Goal: Task Accomplishment & Management: Complete application form

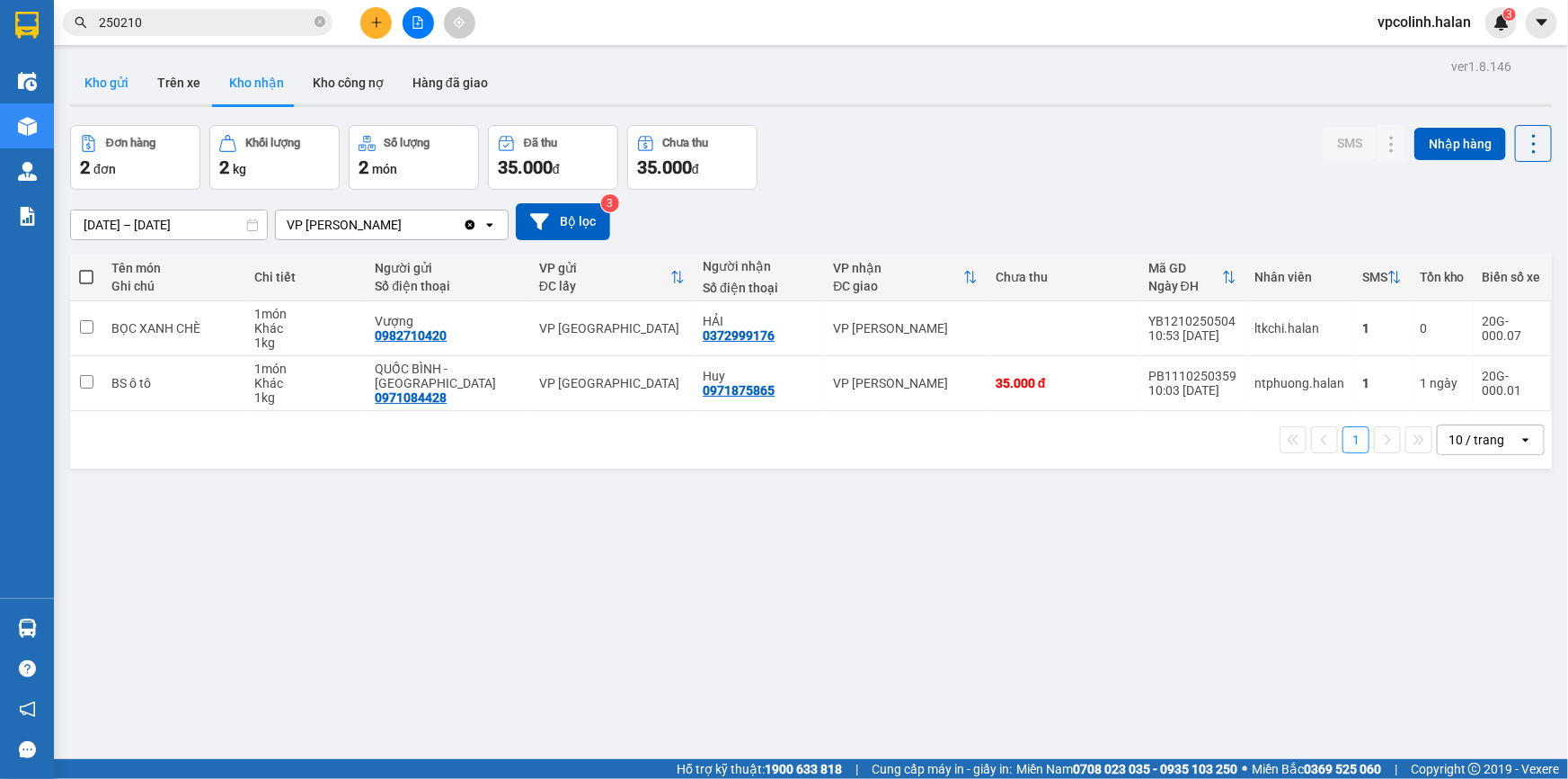
click at [129, 78] on button "Kho gửi" at bounding box center [107, 83] width 73 height 43
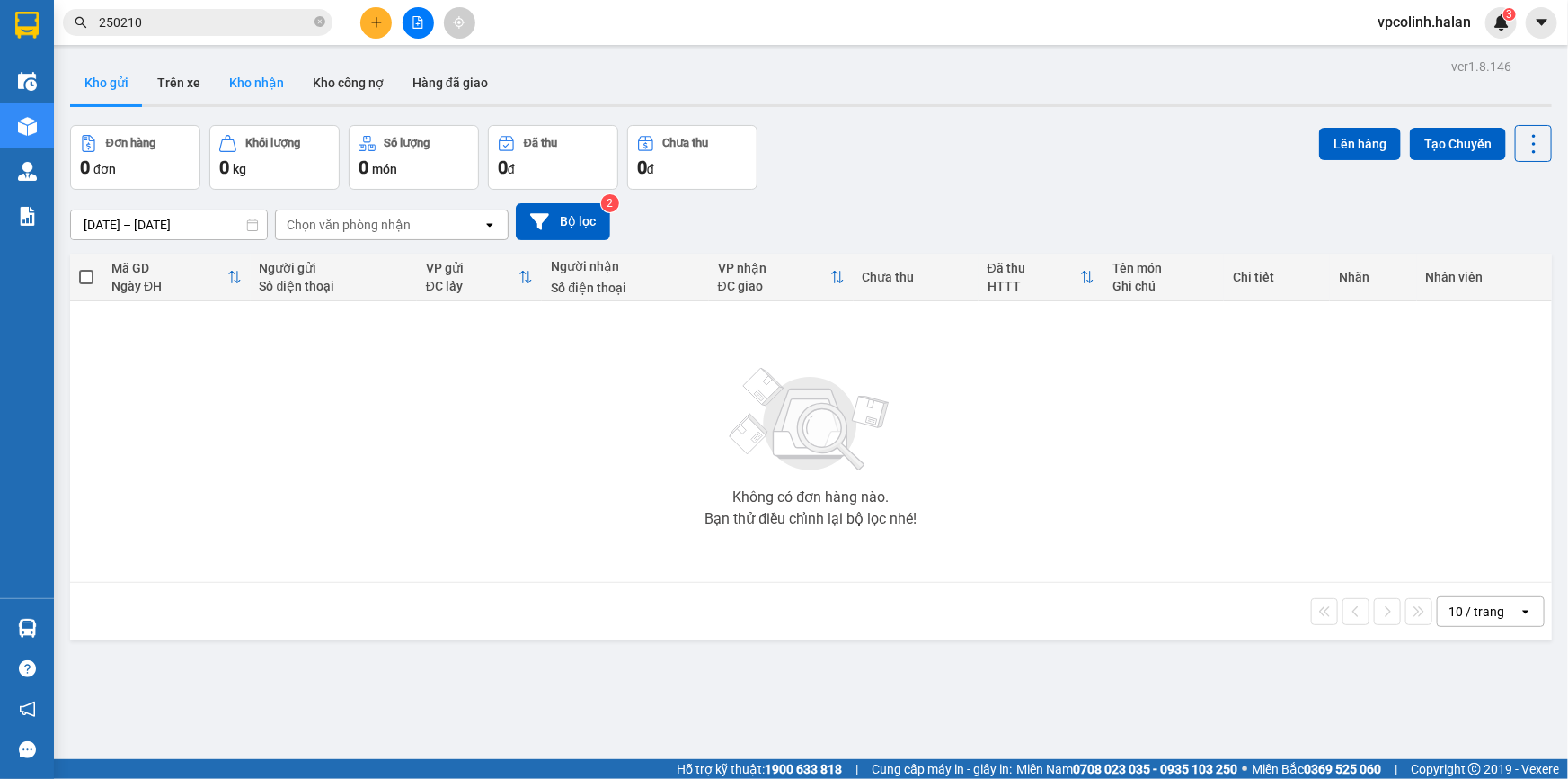
click at [260, 85] on button "Kho nhận" at bounding box center [257, 83] width 84 height 43
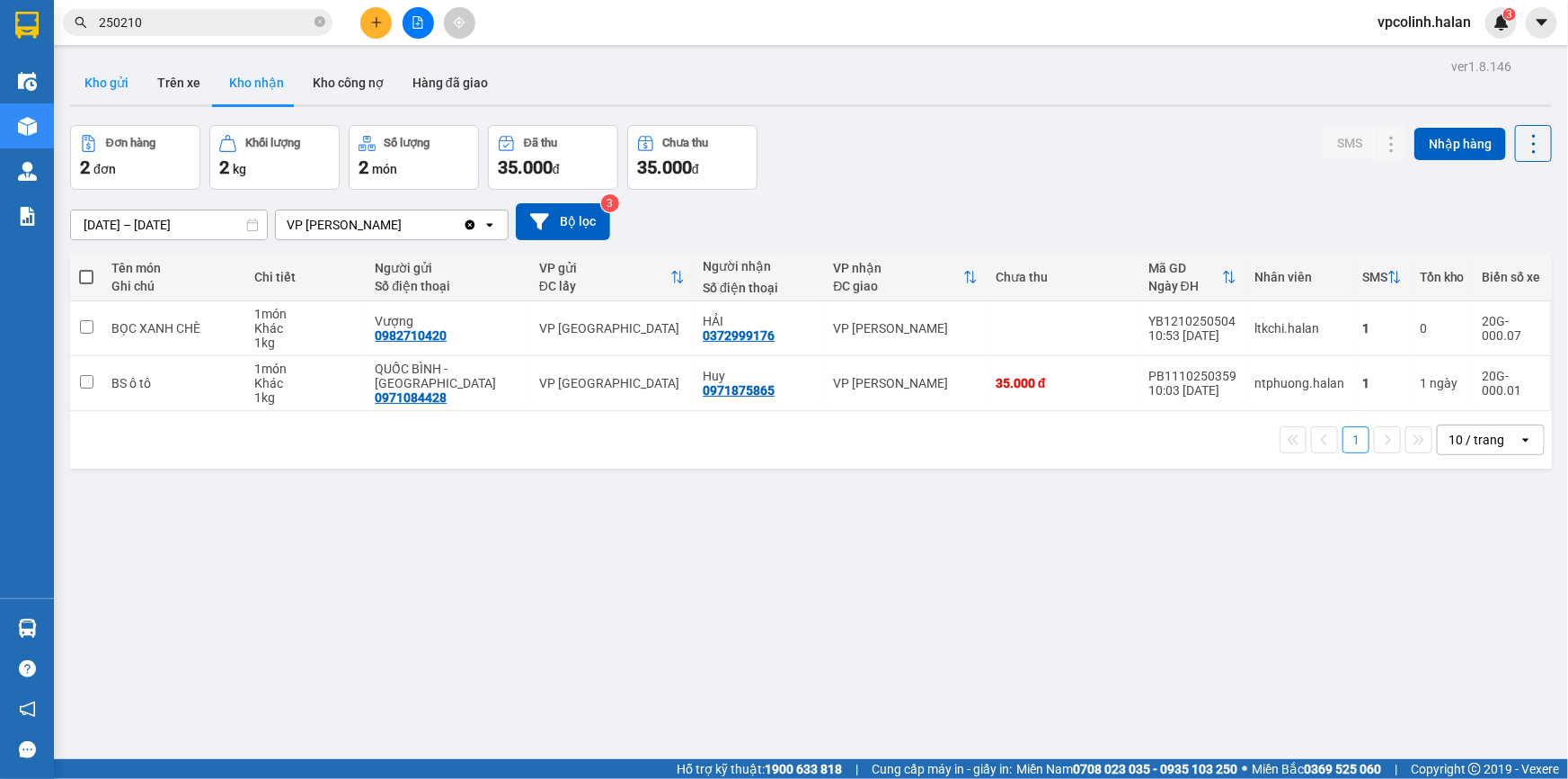
click at [93, 81] on button "Kho gửi" at bounding box center [107, 83] width 73 height 43
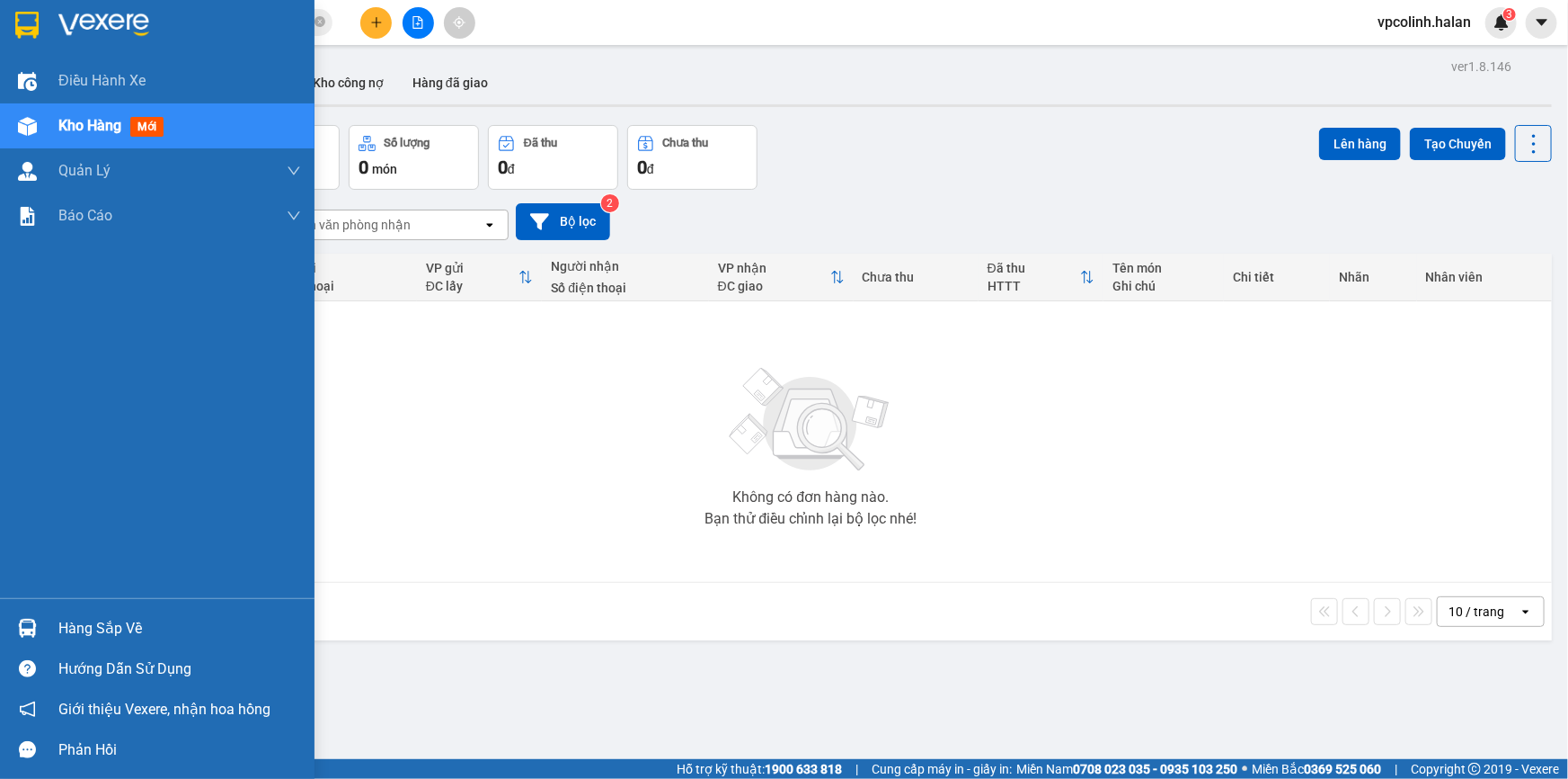
click at [72, 619] on div "Hàng sắp về" at bounding box center [180, 629] width 243 height 27
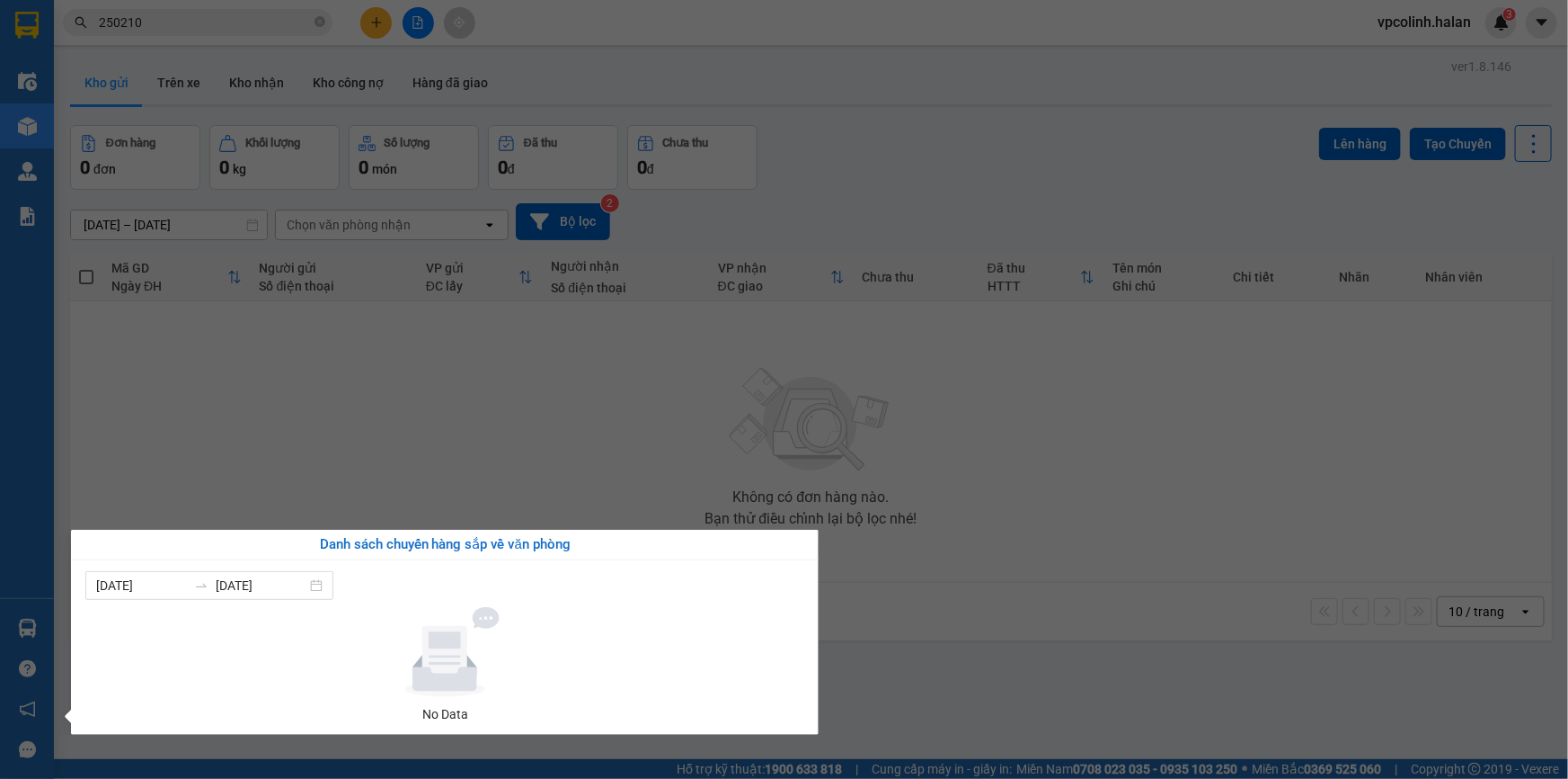
drag, startPoint x: 1330, startPoint y: 521, endPoint x: 1331, endPoint y: 503, distance: 18.0
click at [1331, 521] on section "Kết quả tìm kiếm ( 280 ) Bộ lọc Mã ĐH Trạng thái Món hàng Thu hộ Tổng cước Chưa…" at bounding box center [784, 390] width 1568 height 779
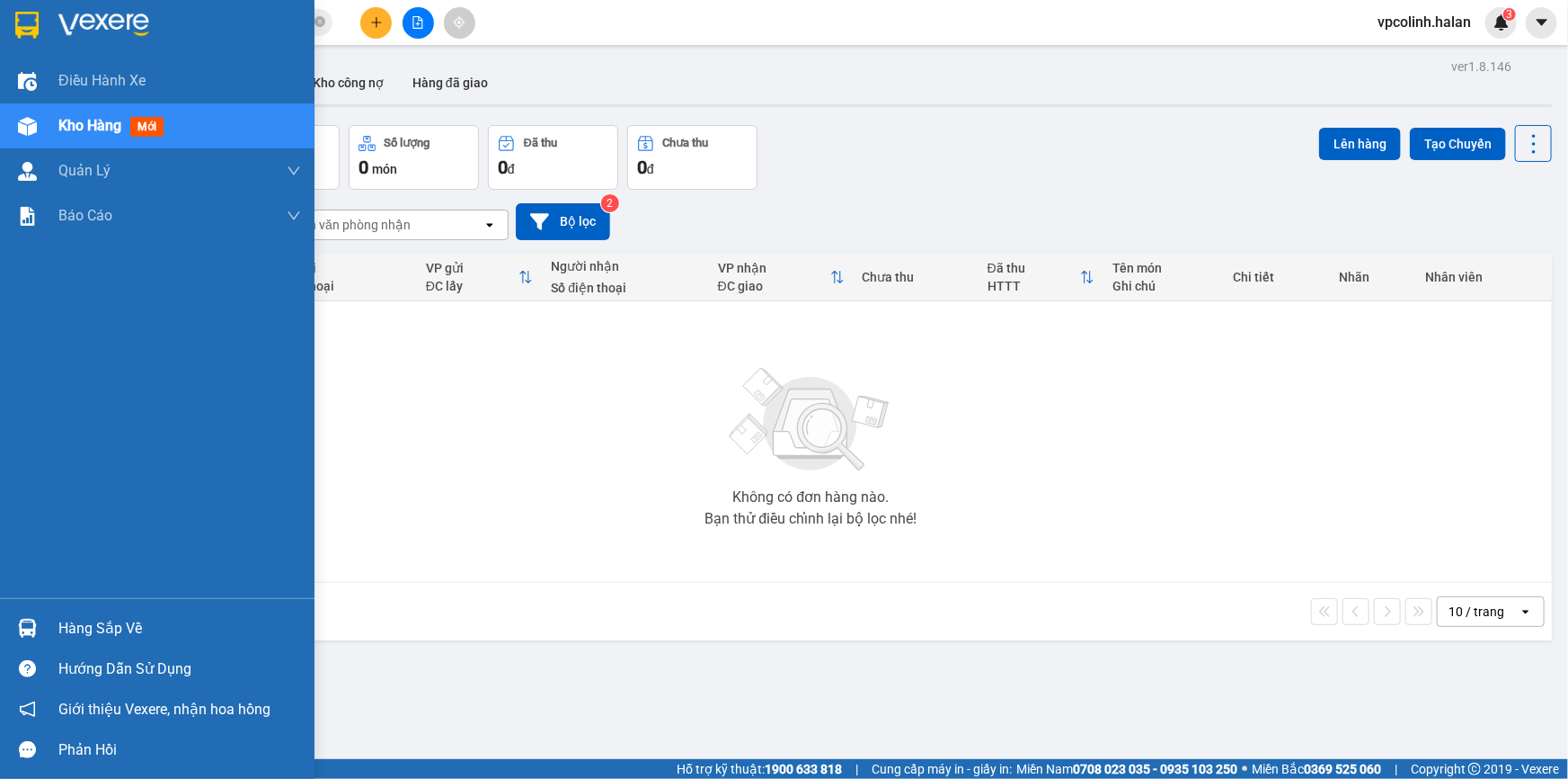
click at [3, 611] on div "Hàng sắp về Hướng dẫn sử dụng Giới thiệu Vexere, nhận hoa hồng Phản hồi" at bounding box center [157, 684] width 314 height 172
click at [5, 616] on div "Hàng sắp về" at bounding box center [157, 628] width 314 height 41
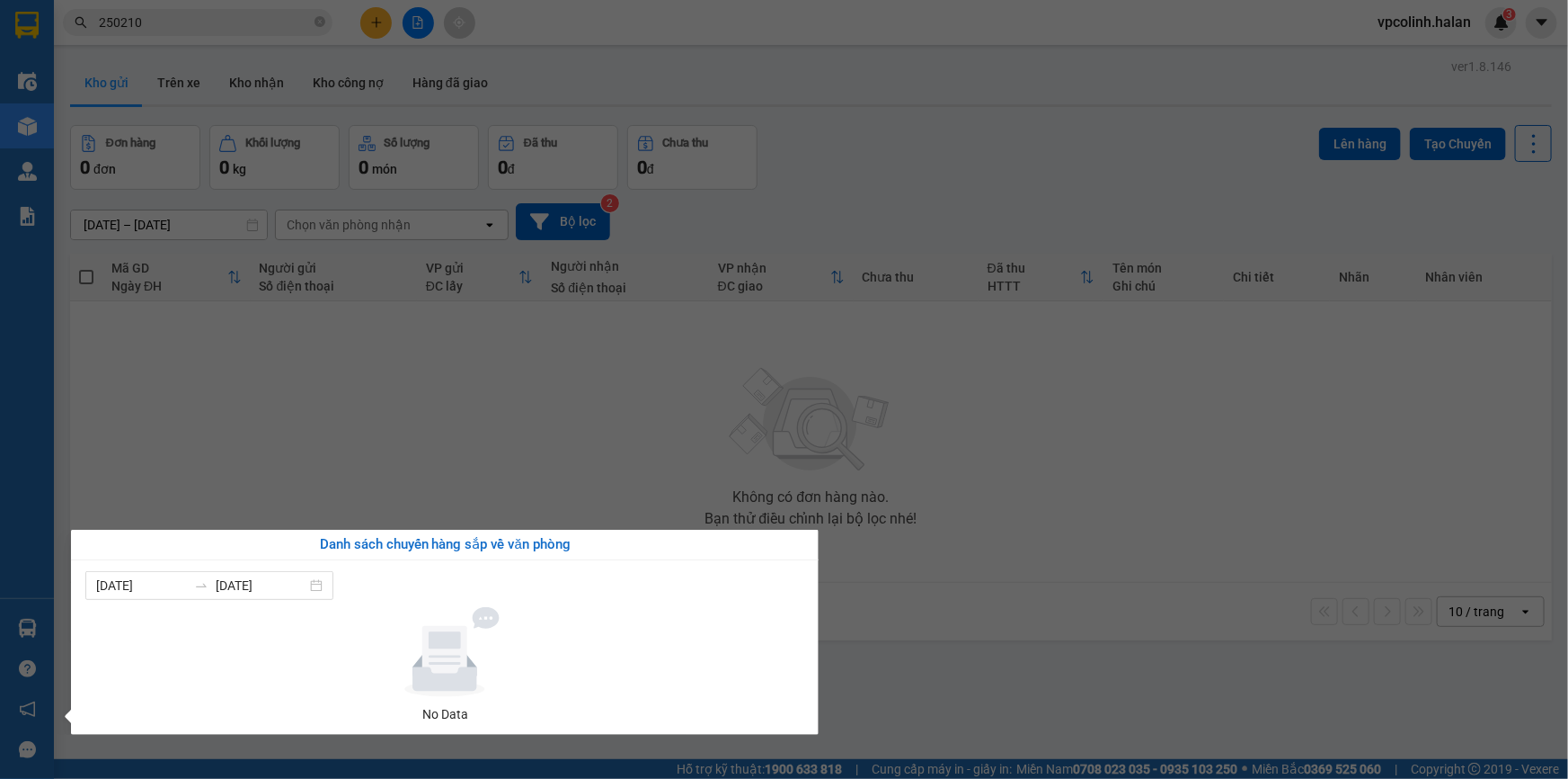
click at [784, 592] on div "[DATE] [DATE]" at bounding box center [445, 586] width 719 height 29
click at [956, 609] on section "Kết quả tìm kiếm ( 280 ) Bộ lọc Mã ĐH Trạng thái Món hàng Thu hộ Tổng cước Chưa…" at bounding box center [784, 390] width 1568 height 779
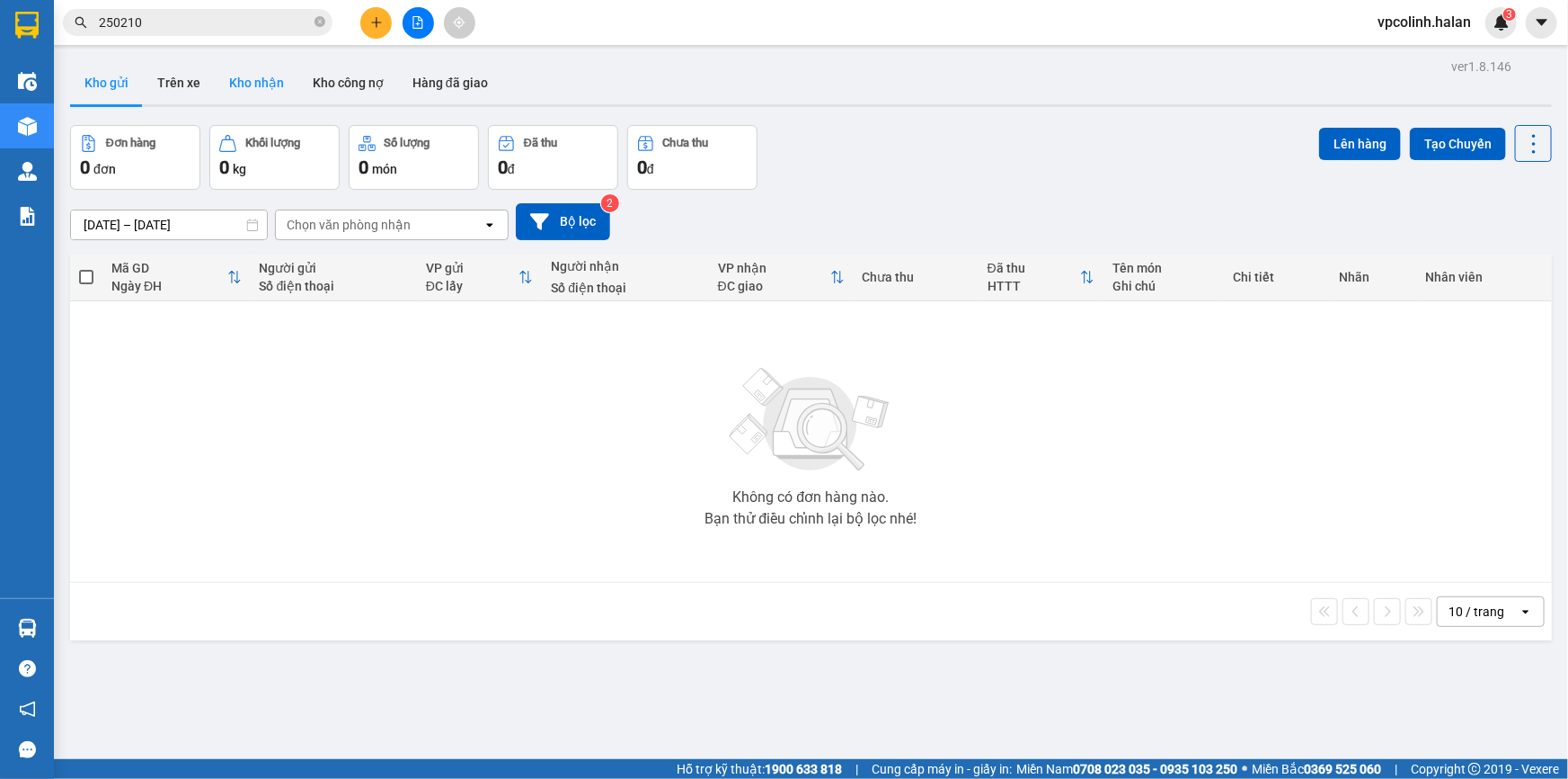
click at [274, 77] on button "Kho nhận" at bounding box center [257, 83] width 84 height 43
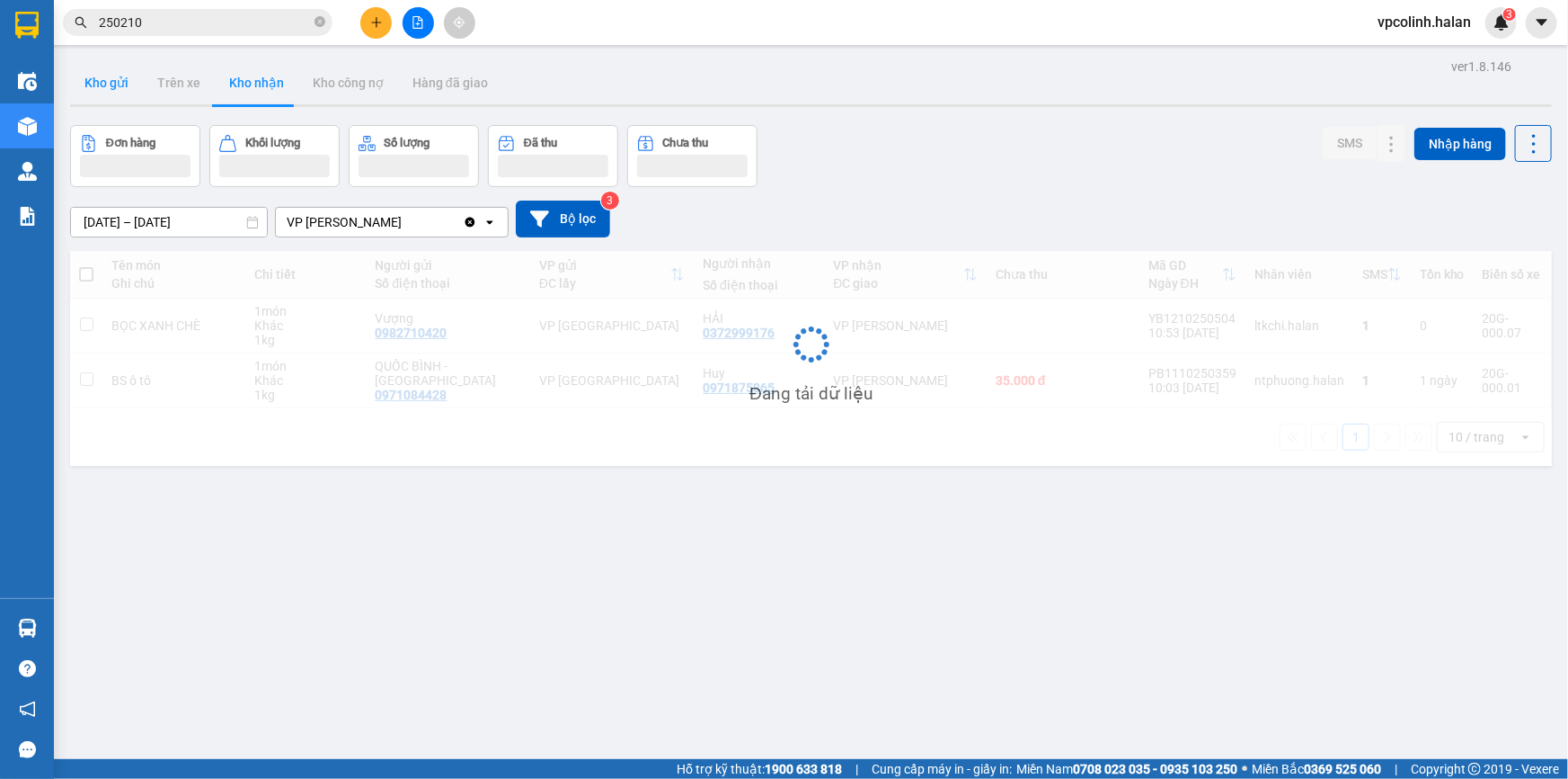
click at [72, 88] on button "Kho gửi" at bounding box center [107, 83] width 73 height 43
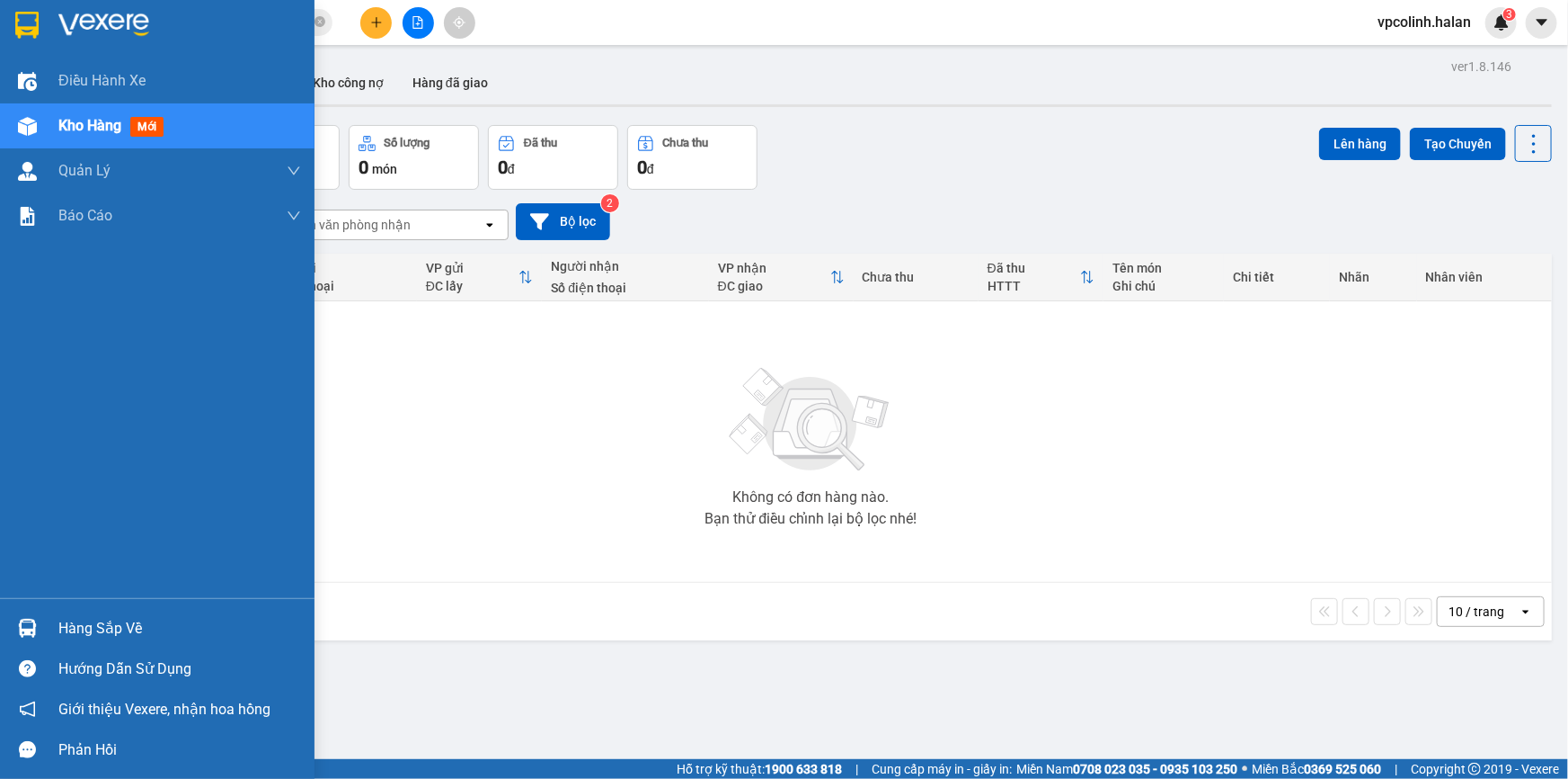
drag, startPoint x: 24, startPoint y: 608, endPoint x: 40, endPoint y: 613, distance: 16.8
click at [26, 610] on div "Hàng sắp về" at bounding box center [157, 628] width 314 height 41
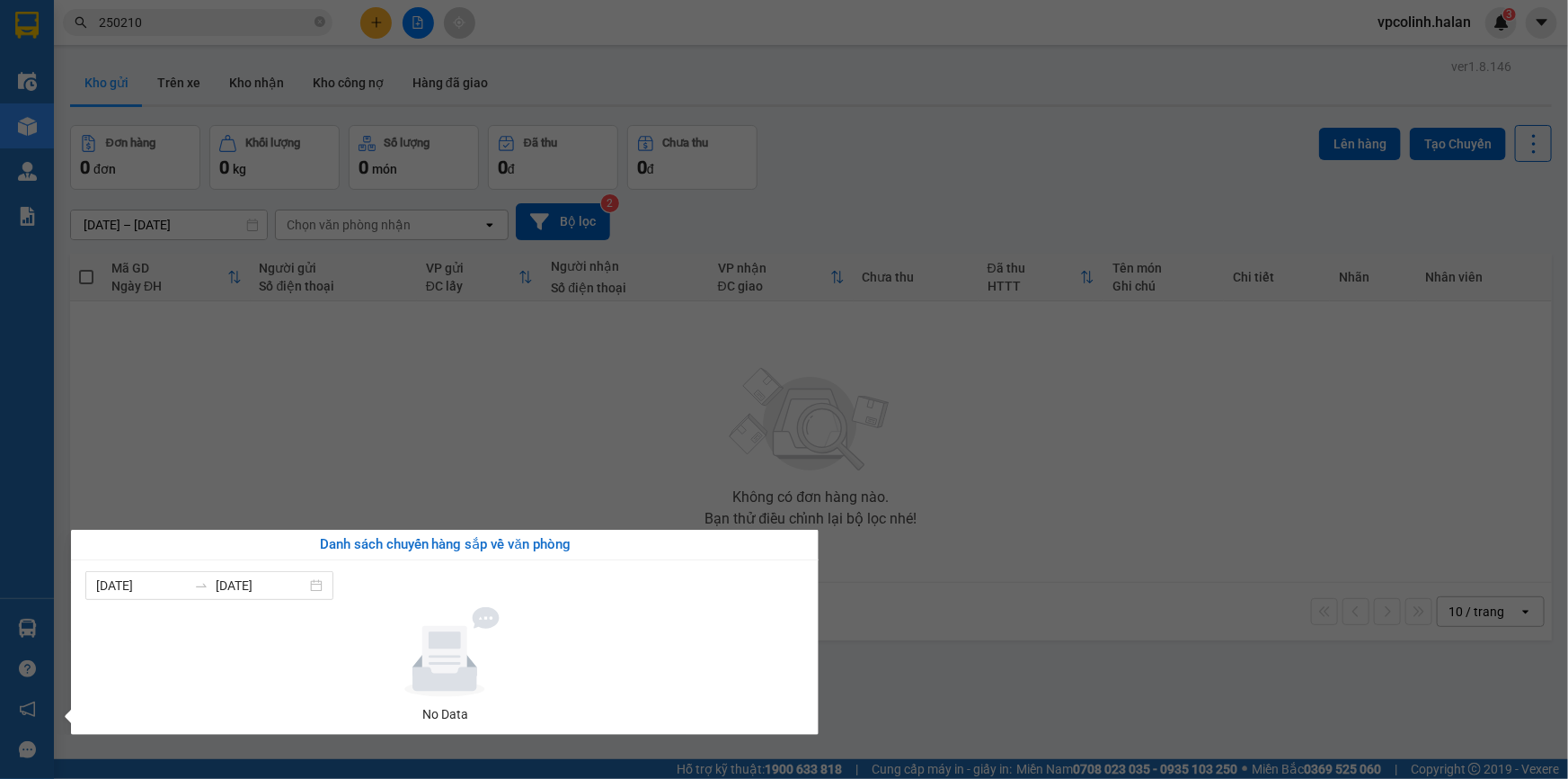
click at [72, 647] on div "Danh sách chuyến hàng sắp về văn phòng [DATE] [DATE] No Data" at bounding box center [438, 632] width 761 height 205
click at [36, 586] on div "Điều hành xe Kho hàng mới Quản [PERSON_NAME] lý chuyến Quản lý kiểm kho Báo cáo…" at bounding box center [27, 390] width 54 height 779
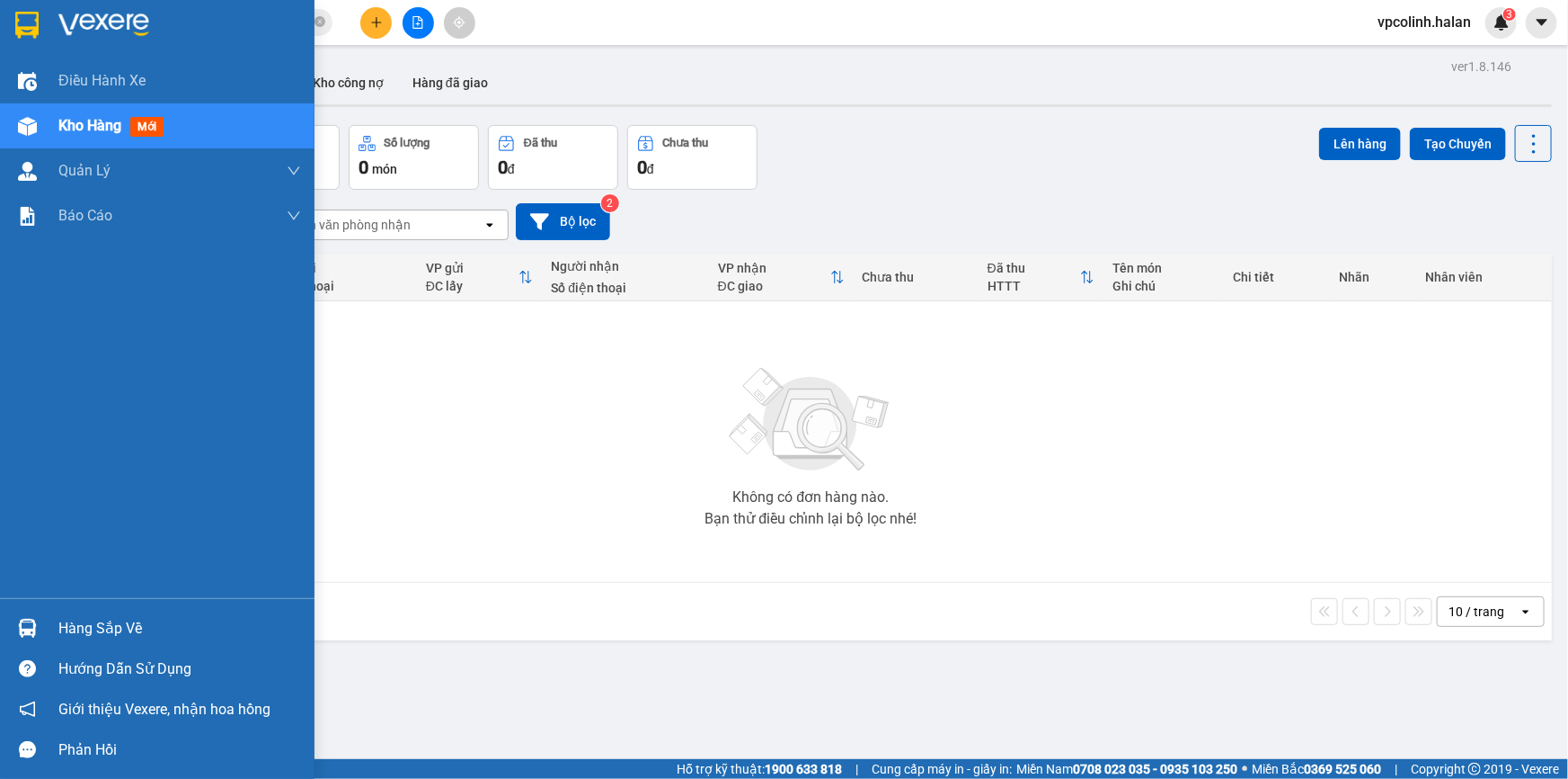
click at [26, 639] on div at bounding box center [27, 628] width 32 height 32
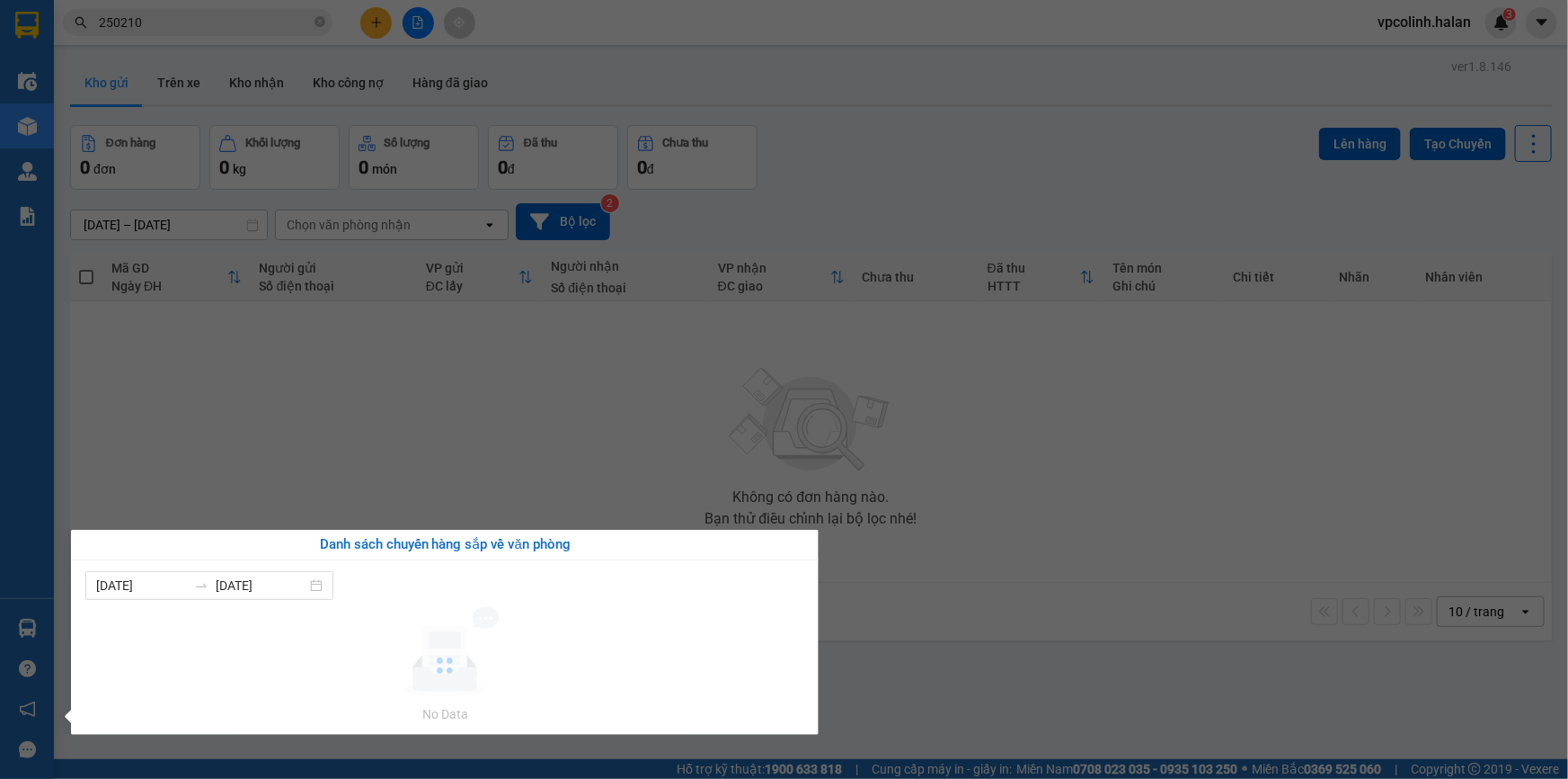
click at [786, 435] on section "Kết quả tìm kiếm ( 280 ) Bộ lọc Mã ĐH Trạng thái Món hàng Thu hộ Tổng cước Chưa…" at bounding box center [784, 390] width 1568 height 779
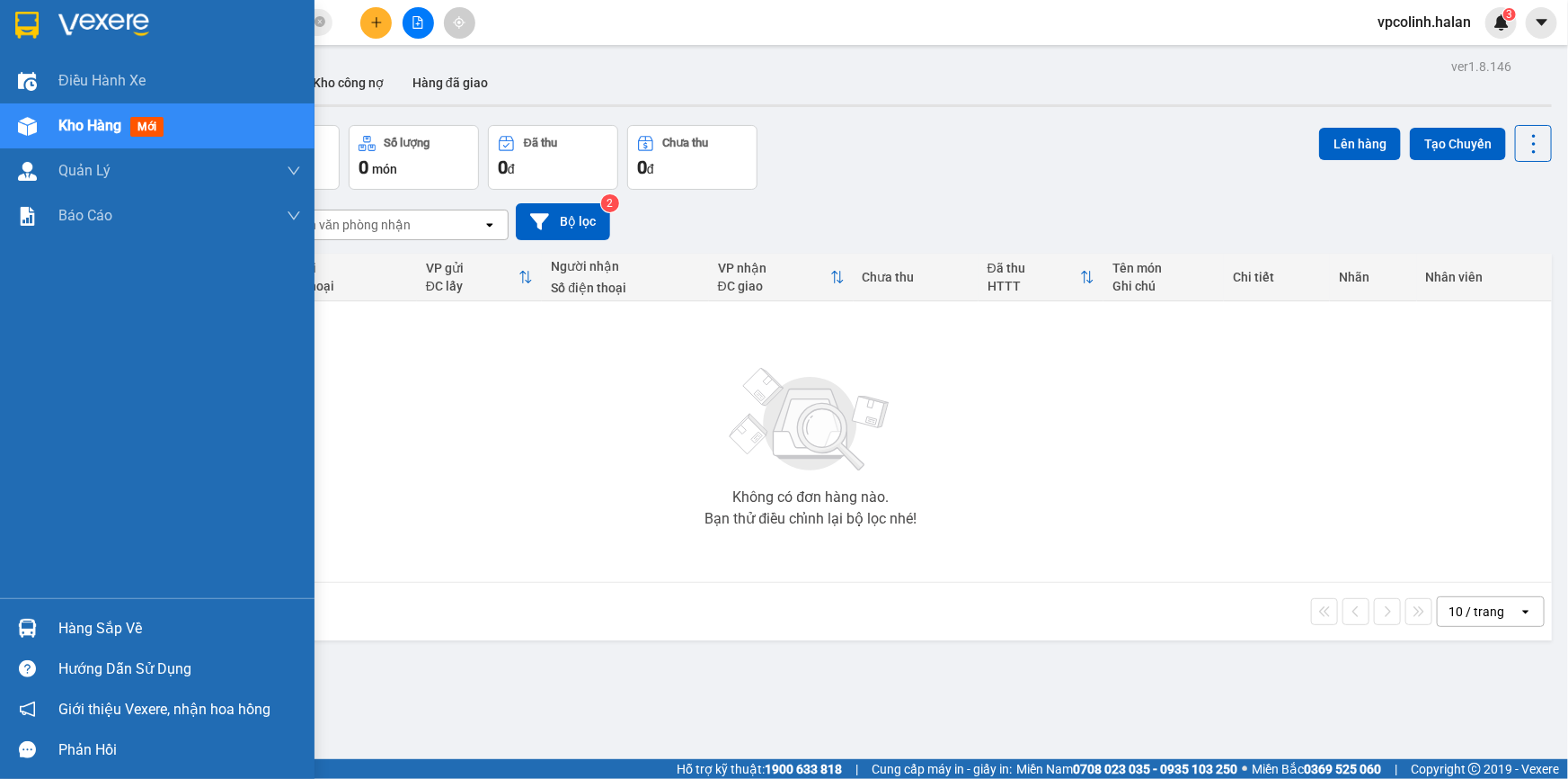
click at [57, 620] on div "Hàng sắp về" at bounding box center [157, 628] width 314 height 41
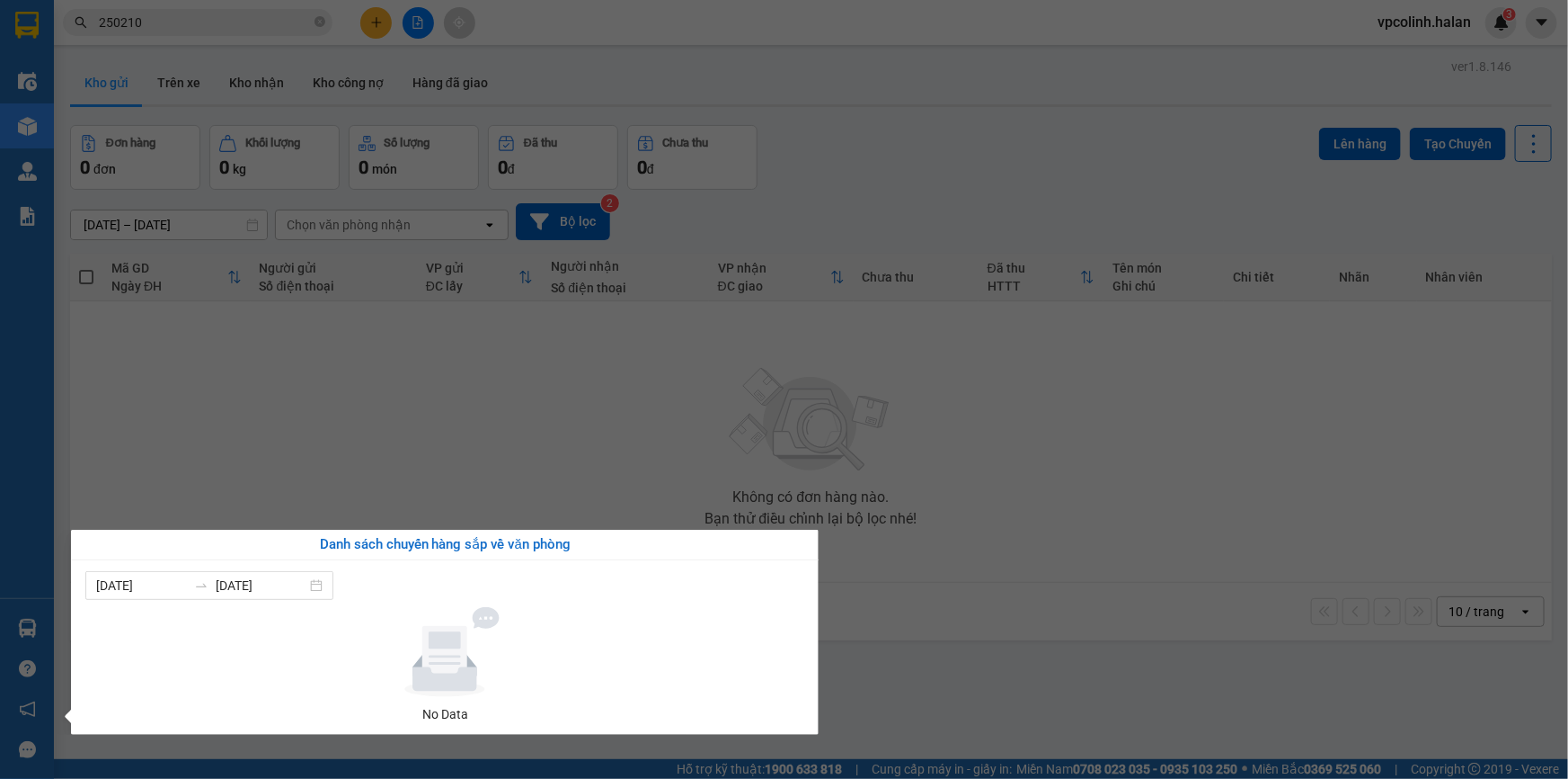
click at [683, 445] on section "Kết quả tìm kiếm ( 280 ) Bộ lọc Mã ĐH Trạng thái Món hàng Thu hộ Tổng cước Chưa…" at bounding box center [784, 390] width 1568 height 779
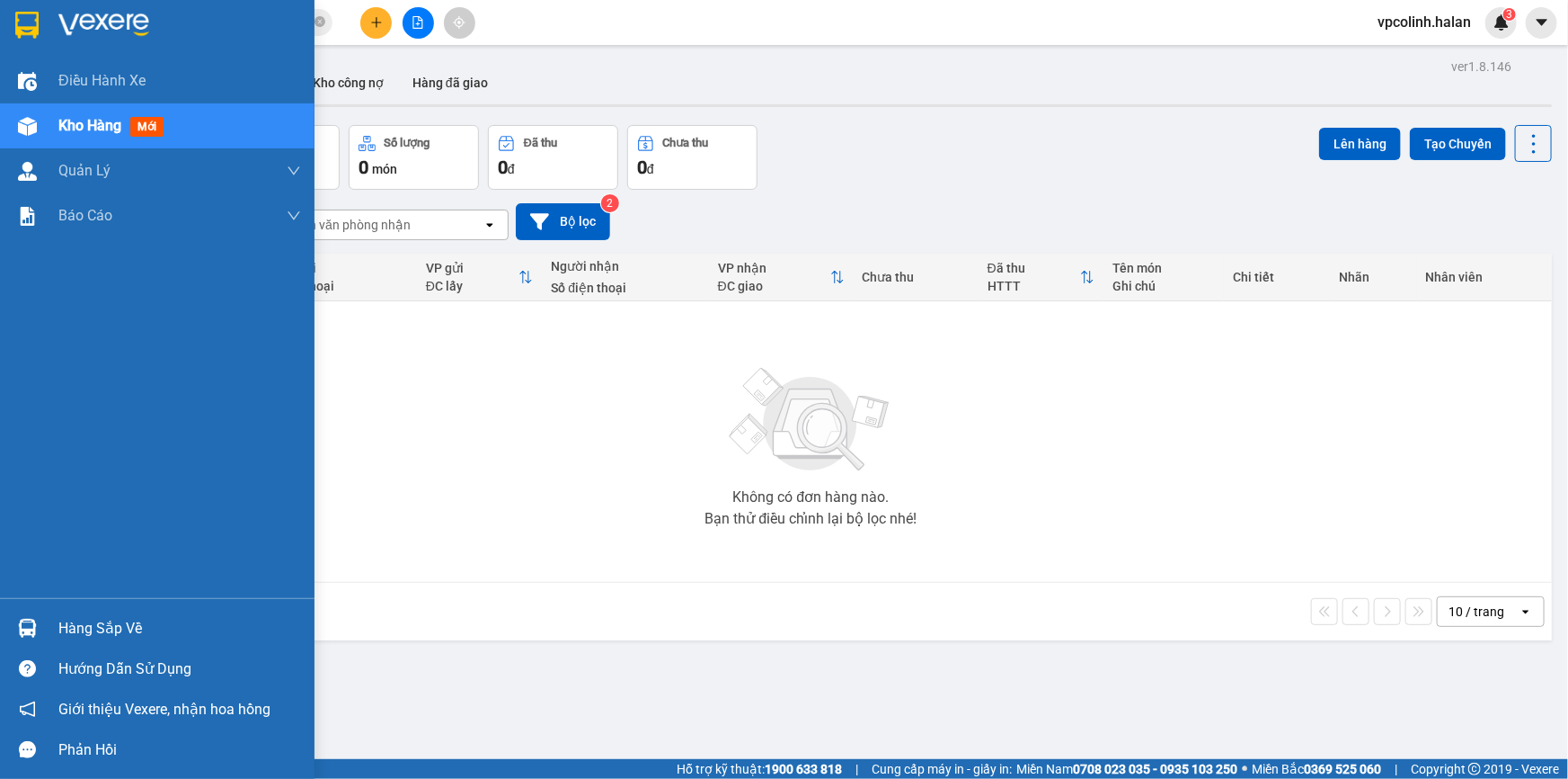
click at [4, 613] on div "Hàng sắp về" at bounding box center [157, 628] width 314 height 41
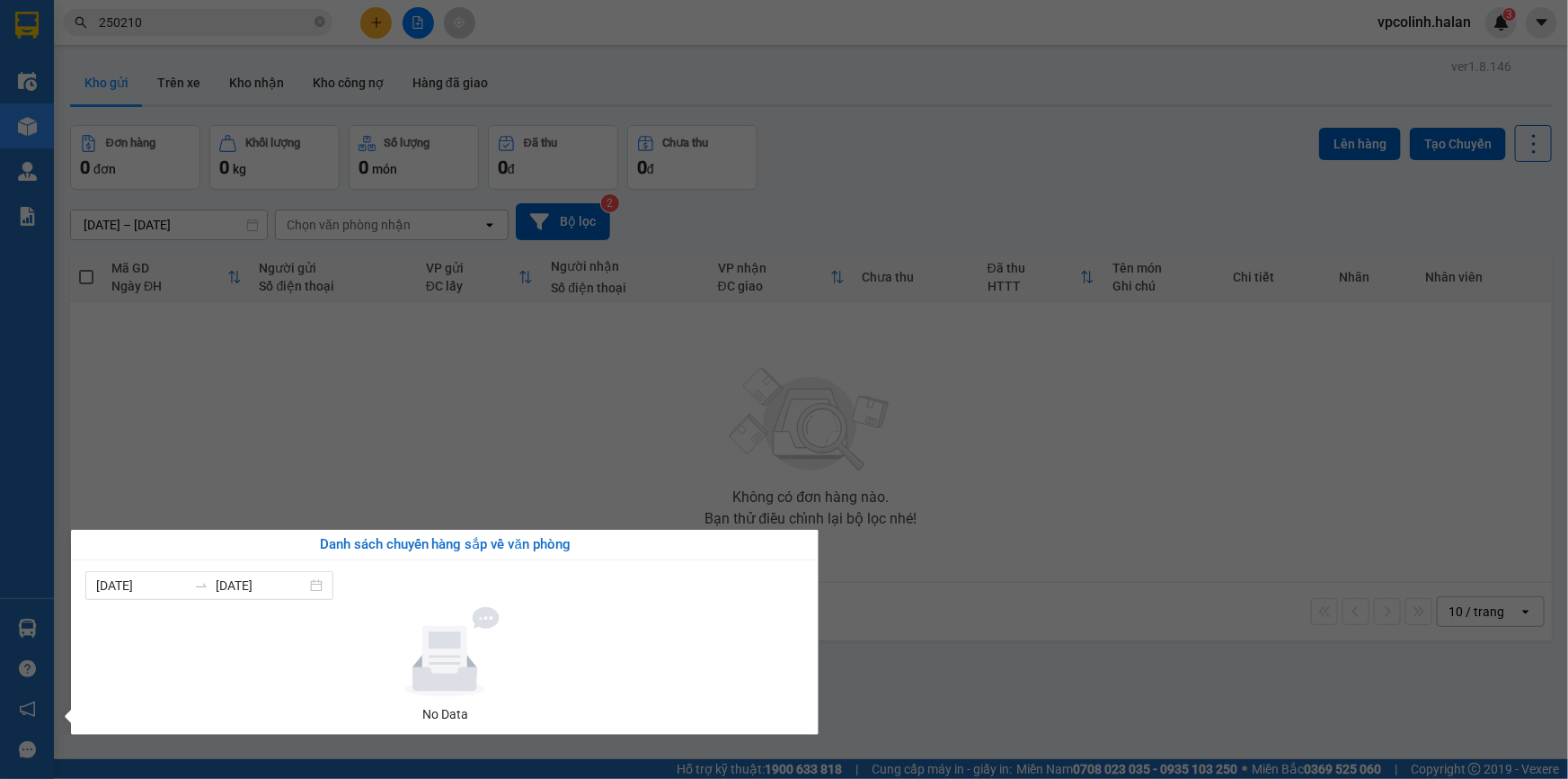
click at [655, 489] on section "Kết quả tìm kiếm ( 280 ) Bộ lọc Mã ĐH Trạng thái Món hàng Thu hộ Tổng cước Chưa…" at bounding box center [784, 390] width 1568 height 779
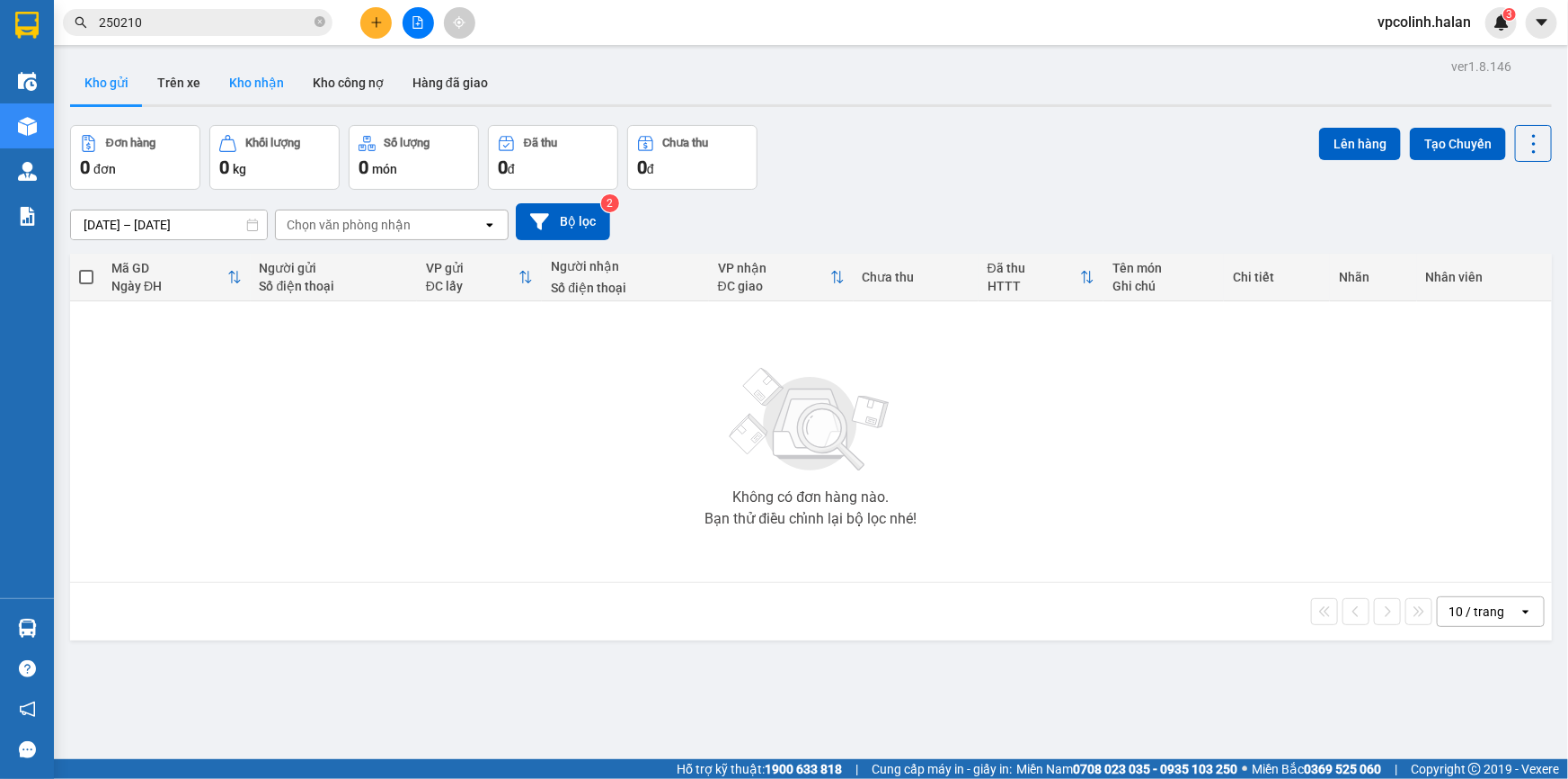
drag, startPoint x: 221, startPoint y: 73, endPoint x: 234, endPoint y: 89, distance: 20.6
click at [223, 73] on button "Kho nhận" at bounding box center [257, 83] width 84 height 43
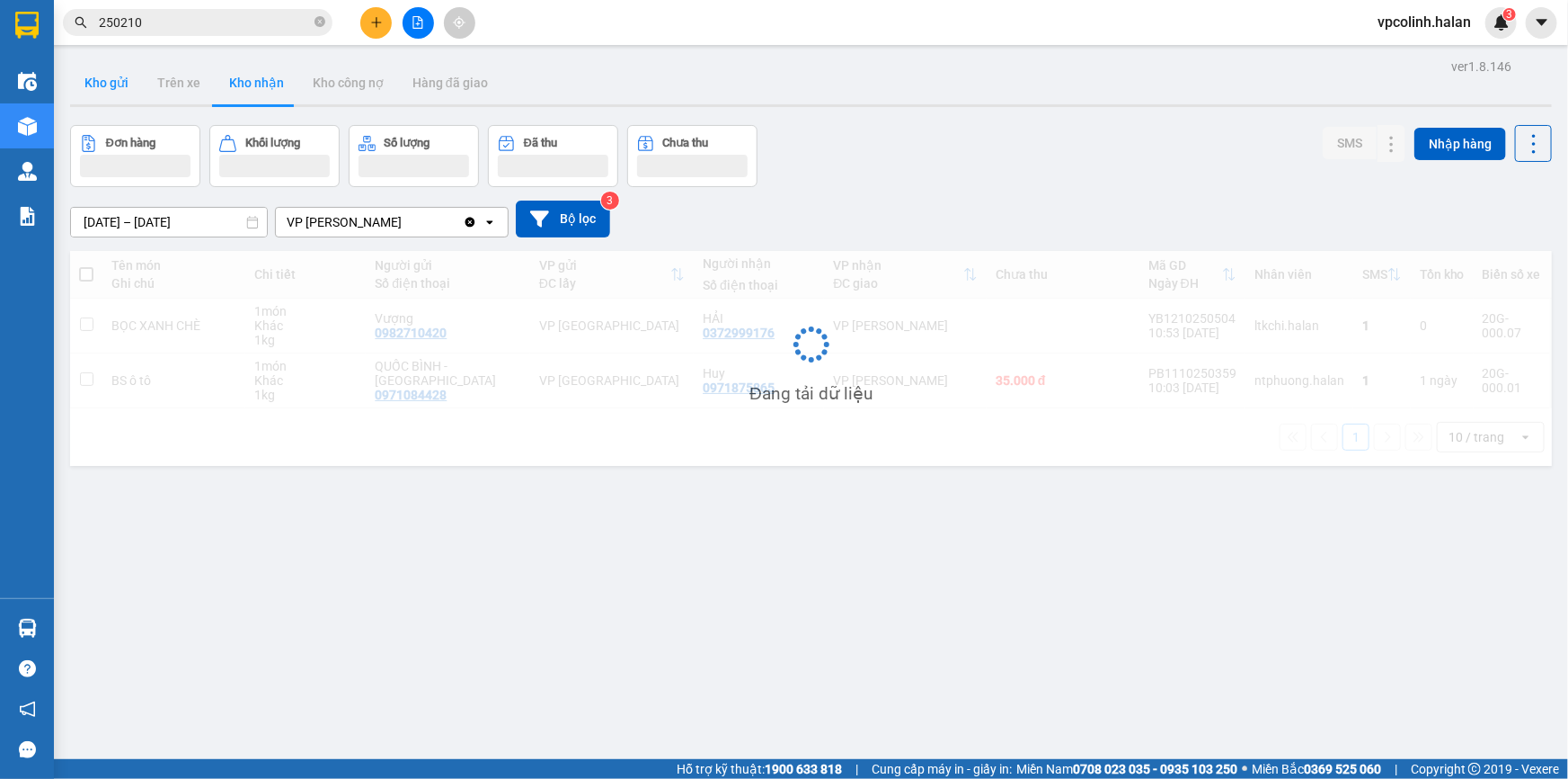
click at [116, 86] on button "Kho gửi" at bounding box center [107, 83] width 73 height 43
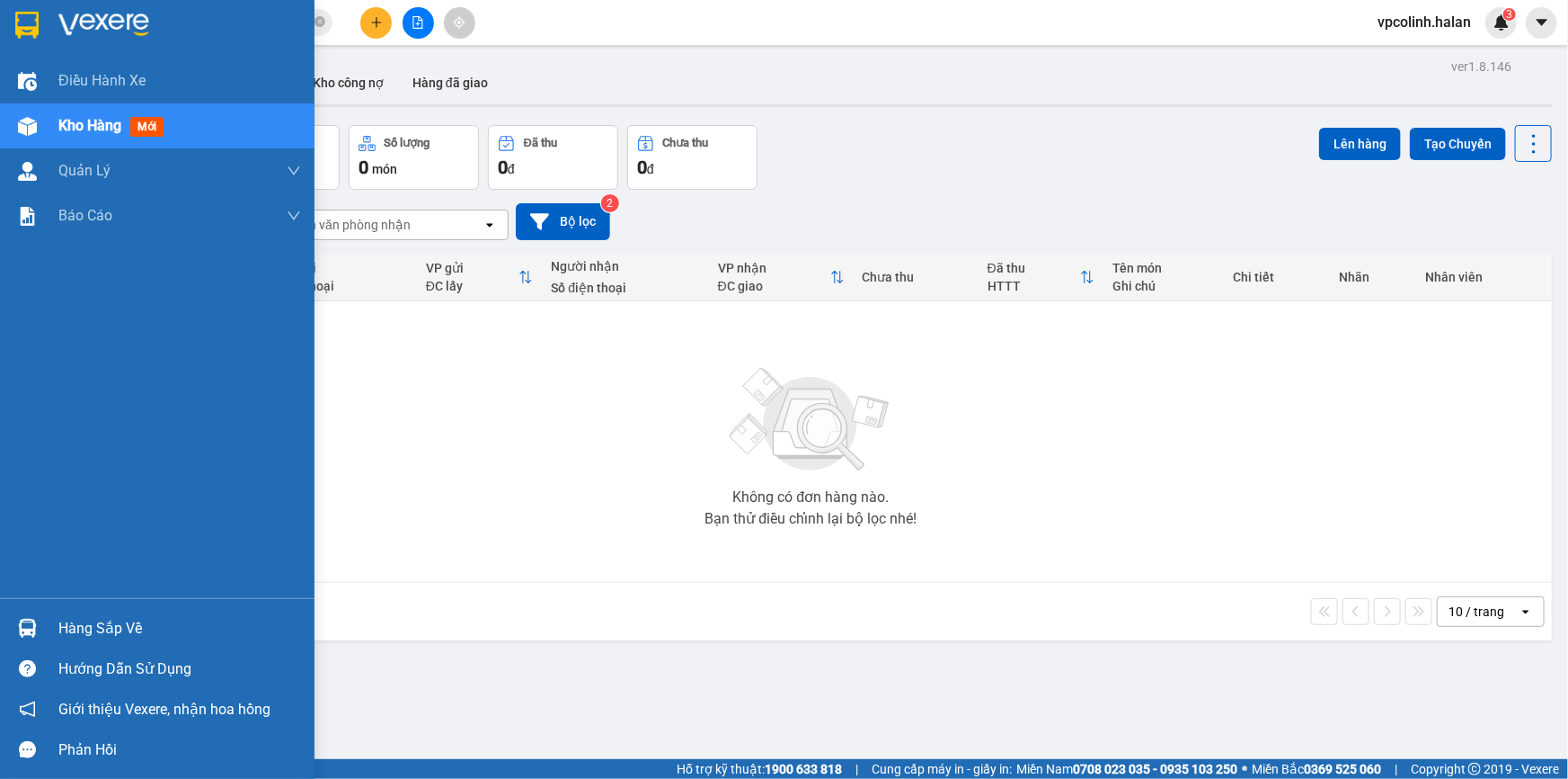
click at [166, 619] on div "Hàng sắp về" at bounding box center [180, 629] width 243 height 27
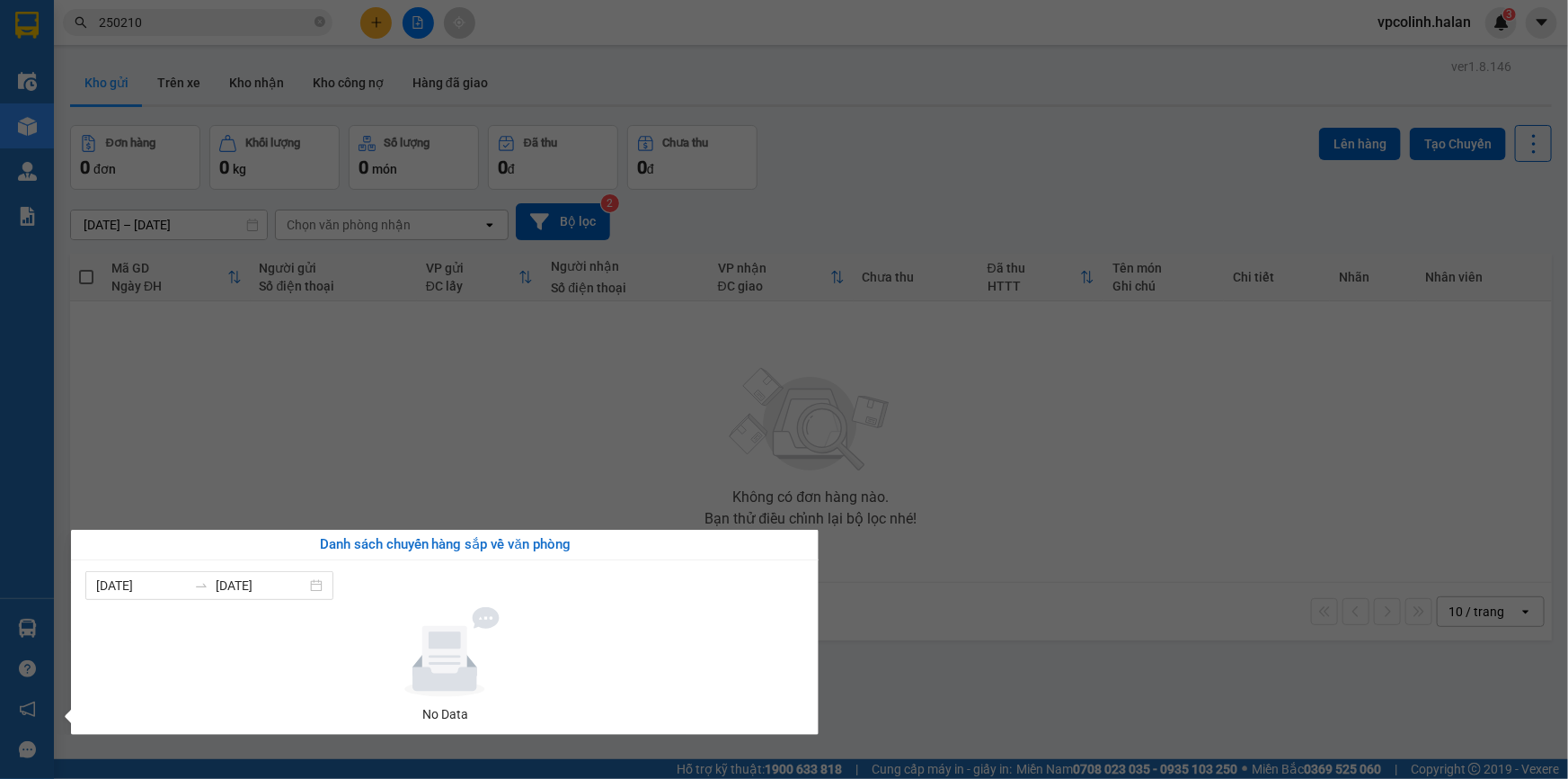
click at [926, 479] on section "Kết quả tìm kiếm ( 280 ) Bộ lọc Mã ĐH Trạng thái Món hàng Thu hộ Tổng cước Chưa…" at bounding box center [784, 390] width 1568 height 779
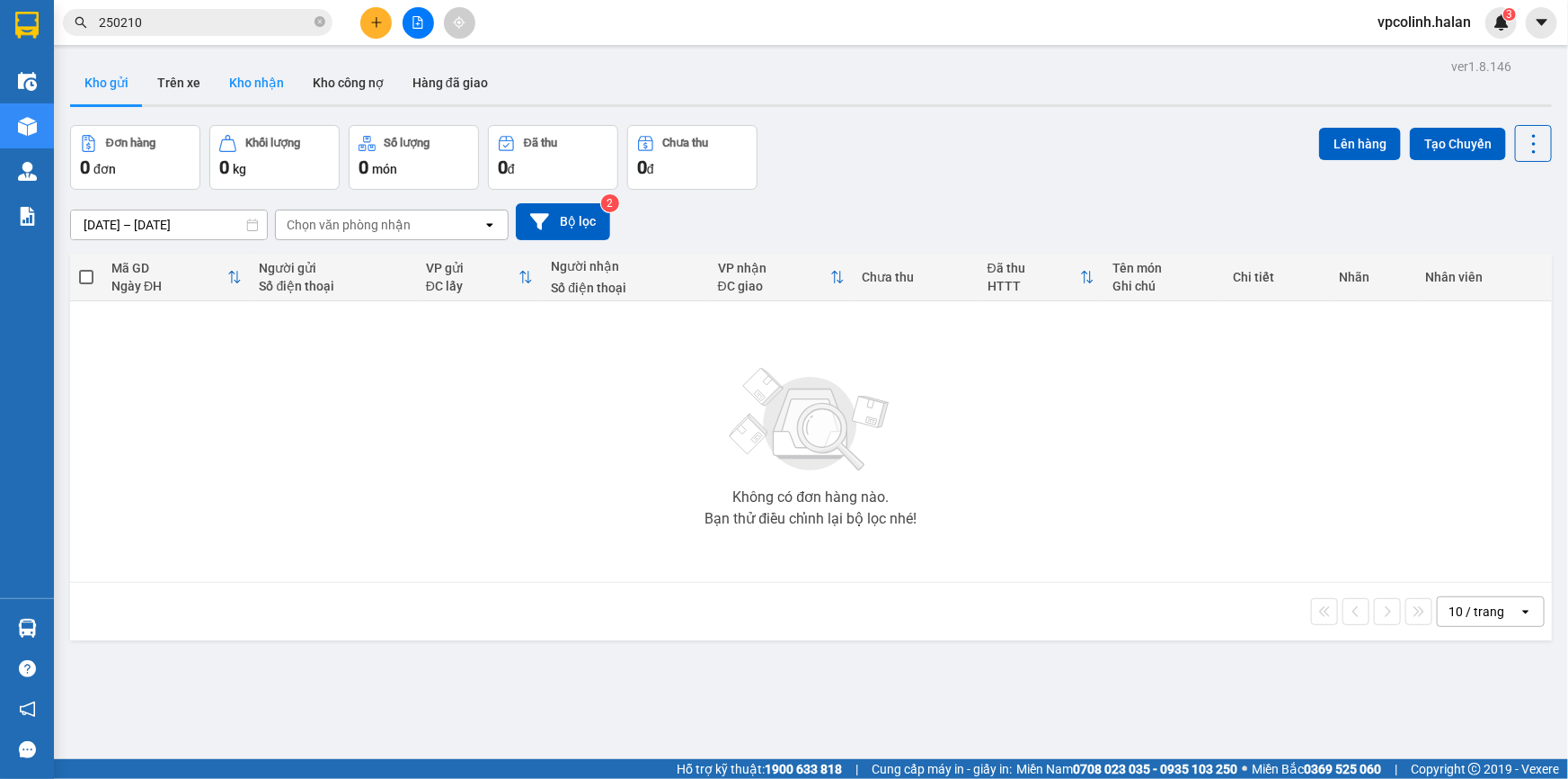
click at [250, 77] on button "Kho nhận" at bounding box center [257, 83] width 84 height 43
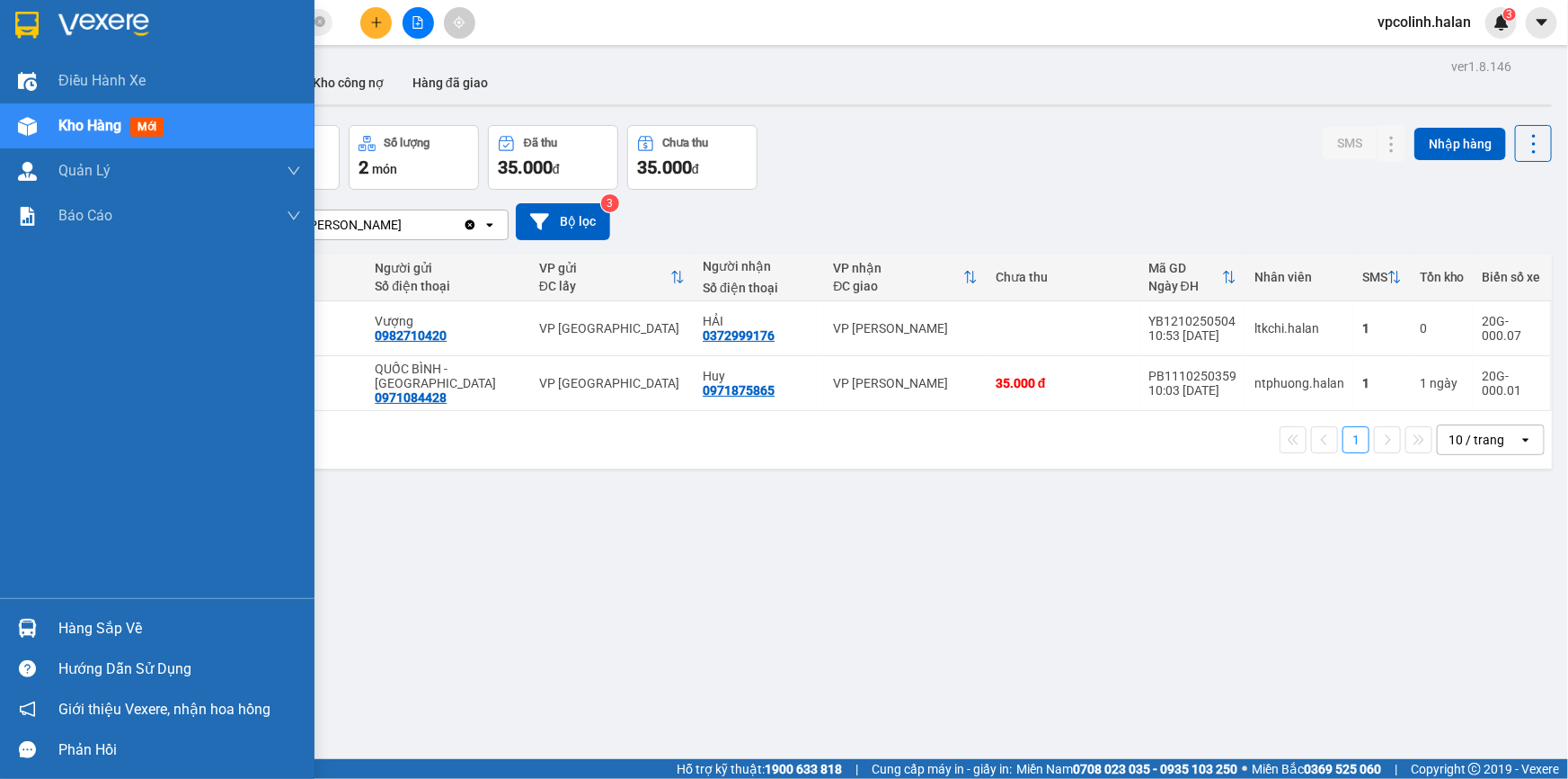
click at [50, 613] on div "Hàng sắp về" at bounding box center [157, 628] width 314 height 41
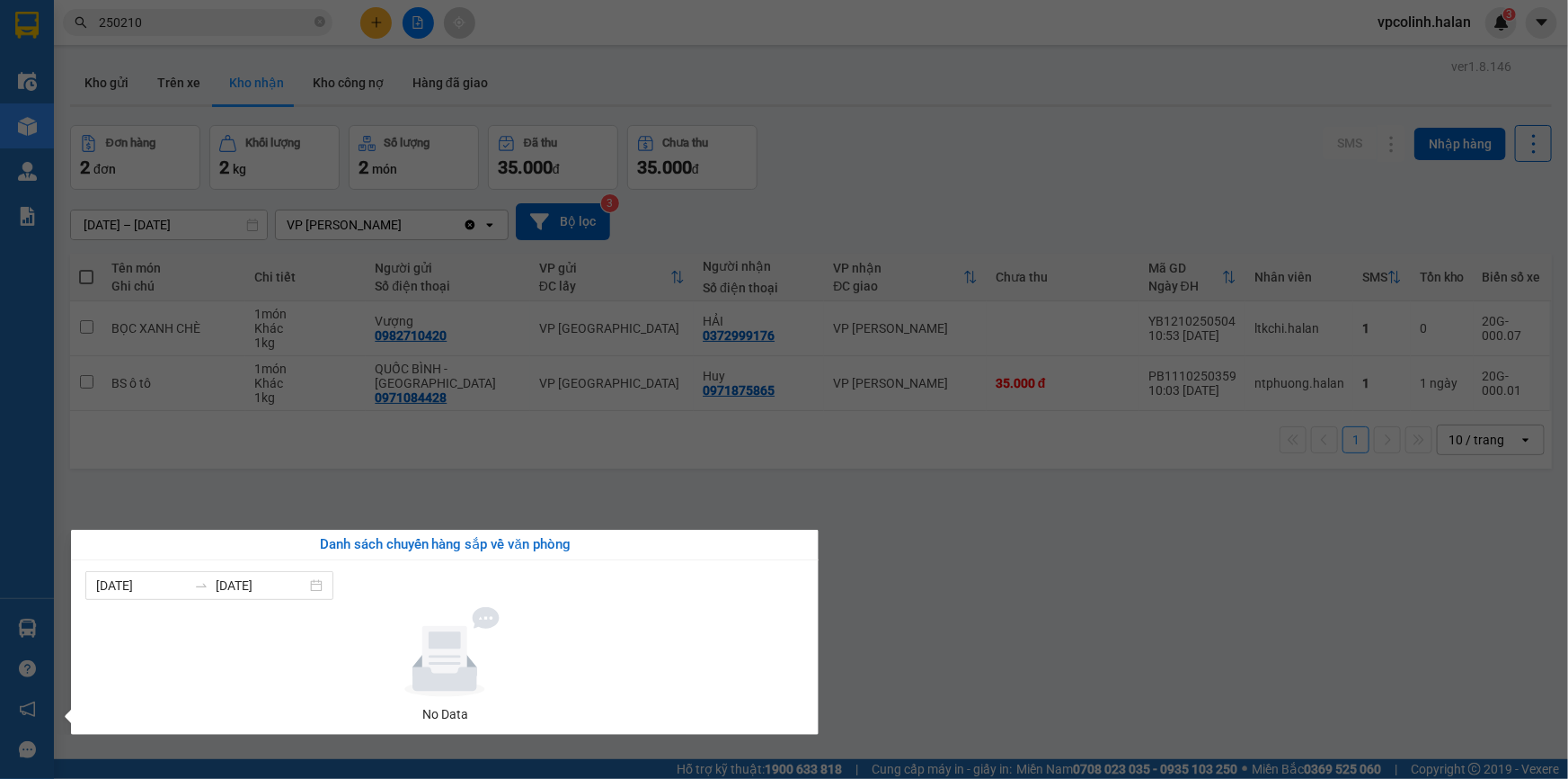
click at [919, 581] on section "Kết quả tìm kiếm ( 280 ) Bộ lọc Mã ĐH Trạng thái Món hàng Thu hộ Tổng cước Chưa…" at bounding box center [784, 390] width 1568 height 779
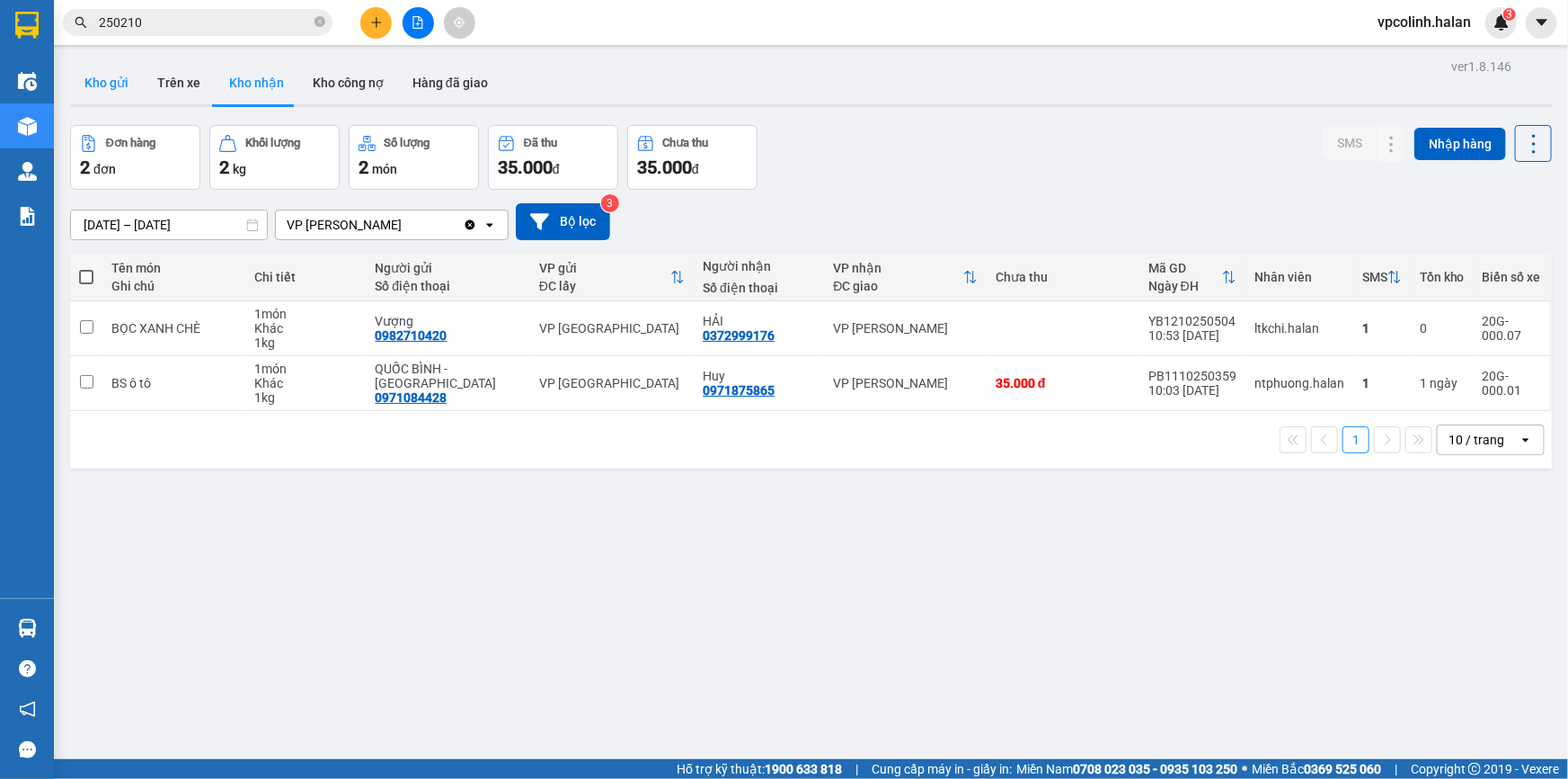
click at [125, 85] on button "Kho gửi" at bounding box center [107, 83] width 73 height 43
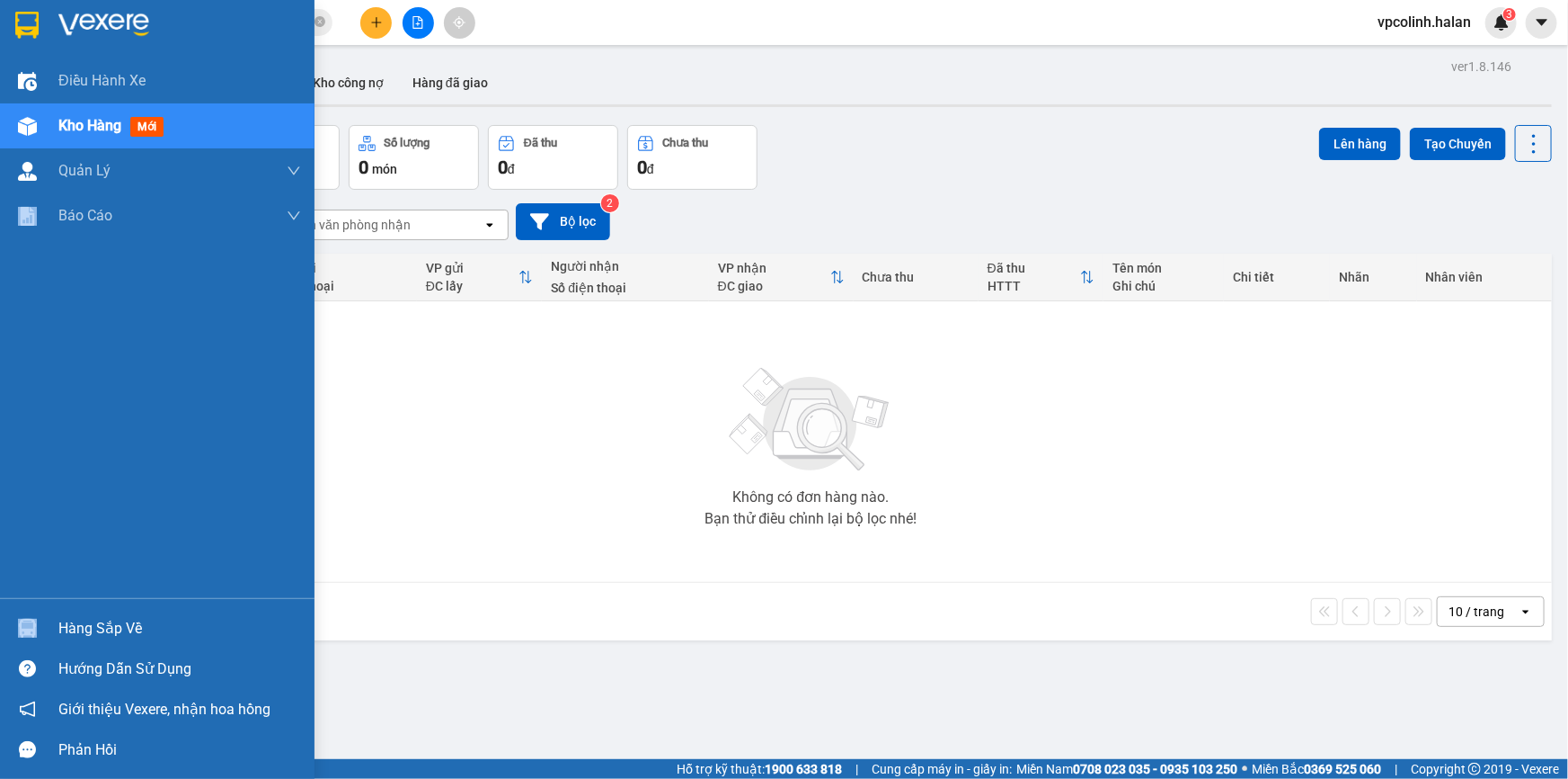
drag, startPoint x: 0, startPoint y: 596, endPoint x: 0, endPoint y: 616, distance: 20.0
click at [0, 614] on div "Điều hành xe Kho hàng mới Quản [PERSON_NAME] lý chuyến Quản lý kiểm kho Báo cáo…" at bounding box center [157, 390] width 314 height 779
click at [1, 620] on div "Hàng sắp về" at bounding box center [157, 628] width 314 height 41
click at [50, 134] on div "Điều hành xe Kho hàng mới Quản [PERSON_NAME] lý chuyến Quản lý kiểm kho Báo cáo…" at bounding box center [157, 390] width 314 height 779
click at [16, 630] on div at bounding box center [27, 628] width 32 height 32
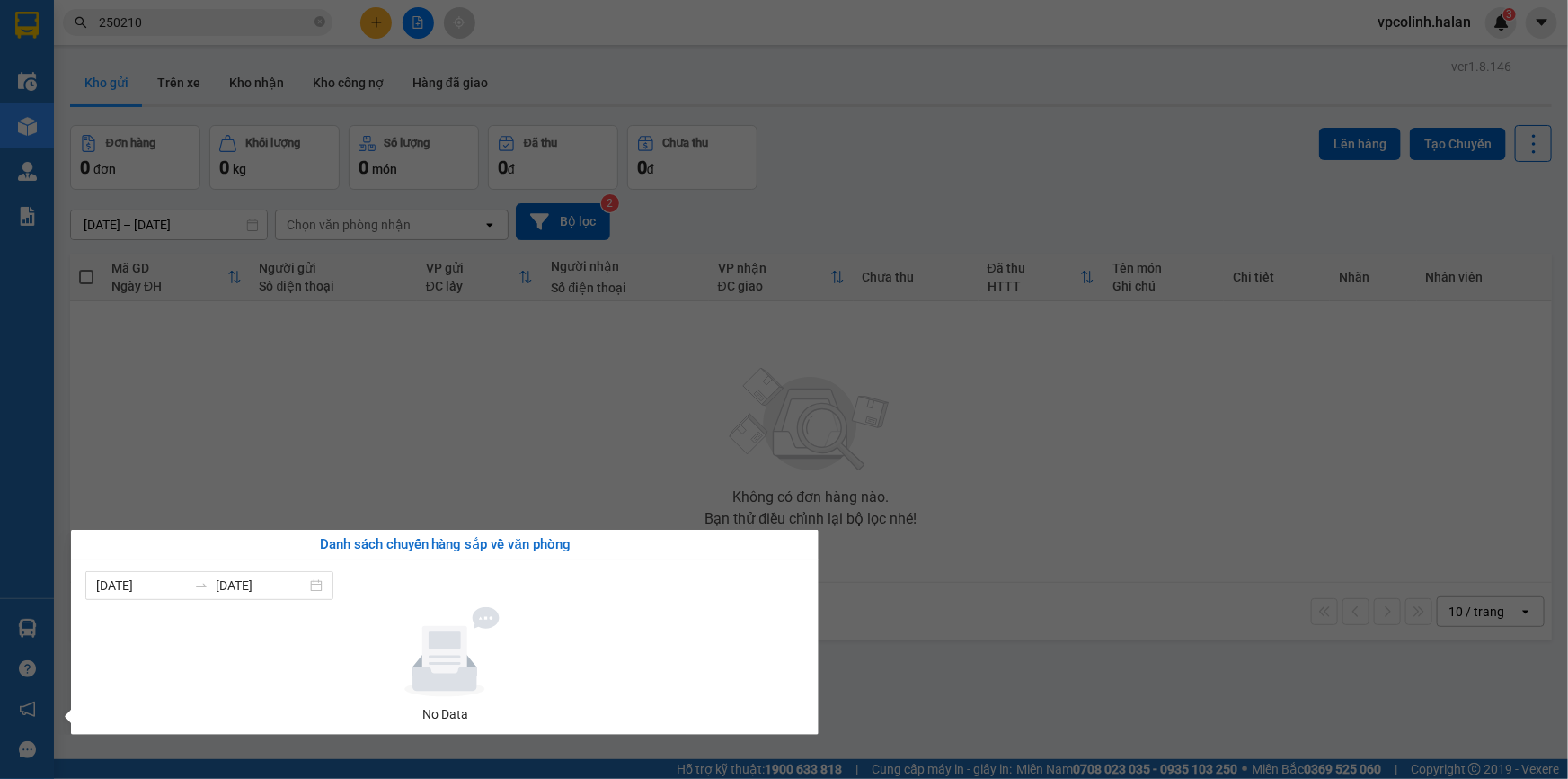
click at [755, 470] on section "Kết quả tìm kiếm ( 280 ) Bộ lọc Mã ĐH Trạng thái Món hàng Thu hộ Tổng cước Chưa…" at bounding box center [784, 390] width 1568 height 779
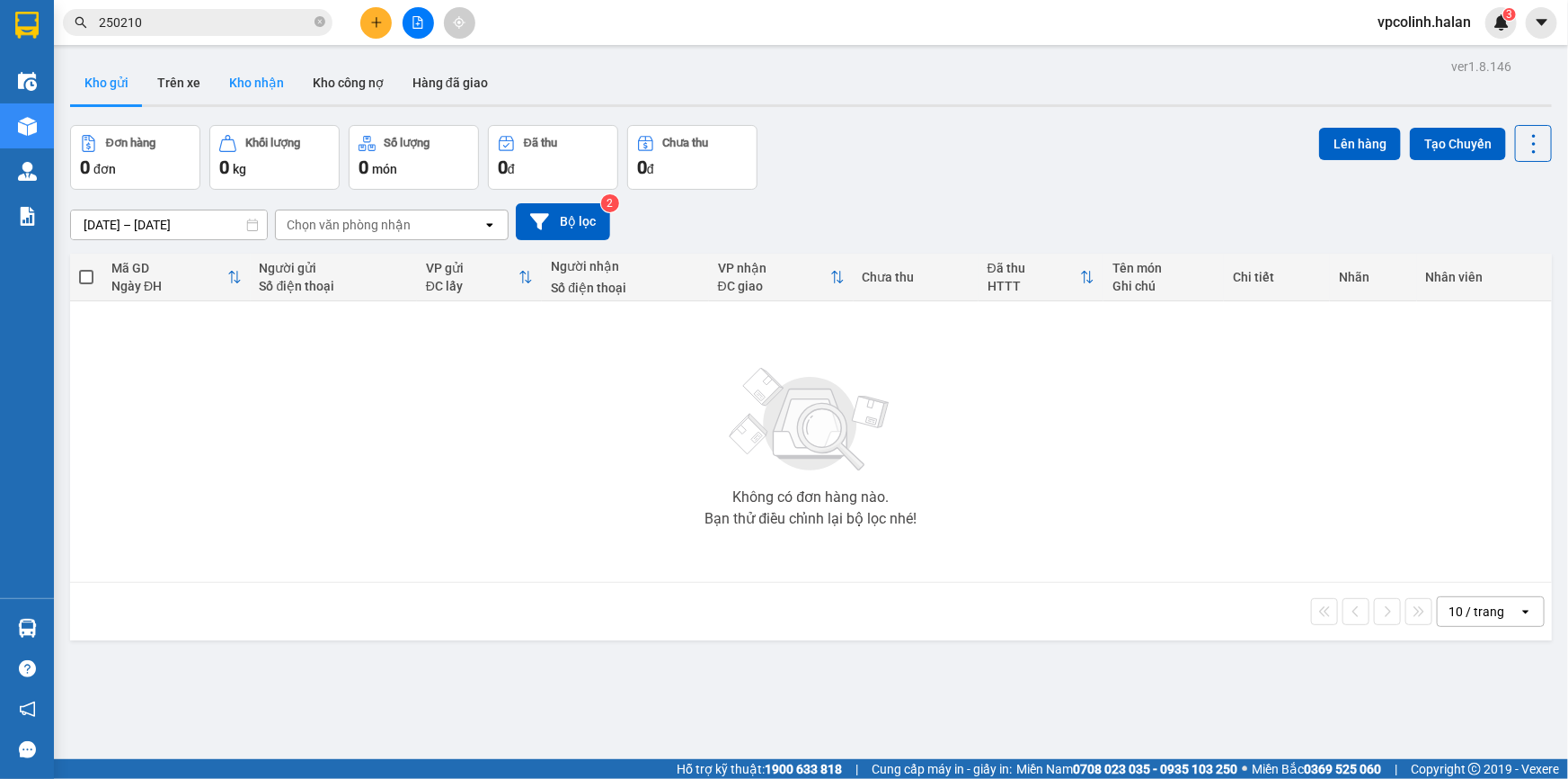
drag, startPoint x: 266, startPoint y: 57, endPoint x: 266, endPoint y: 77, distance: 20.0
click at [266, 58] on div "ver 1.8.146 Kho gửi Trên xe Kho nhận Kho công nợ Hàng đã giao Đơn hàng 0 đơn Kh…" at bounding box center [811, 444] width 1496 height 779
click at [261, 86] on button "Kho nhận" at bounding box center [257, 83] width 84 height 43
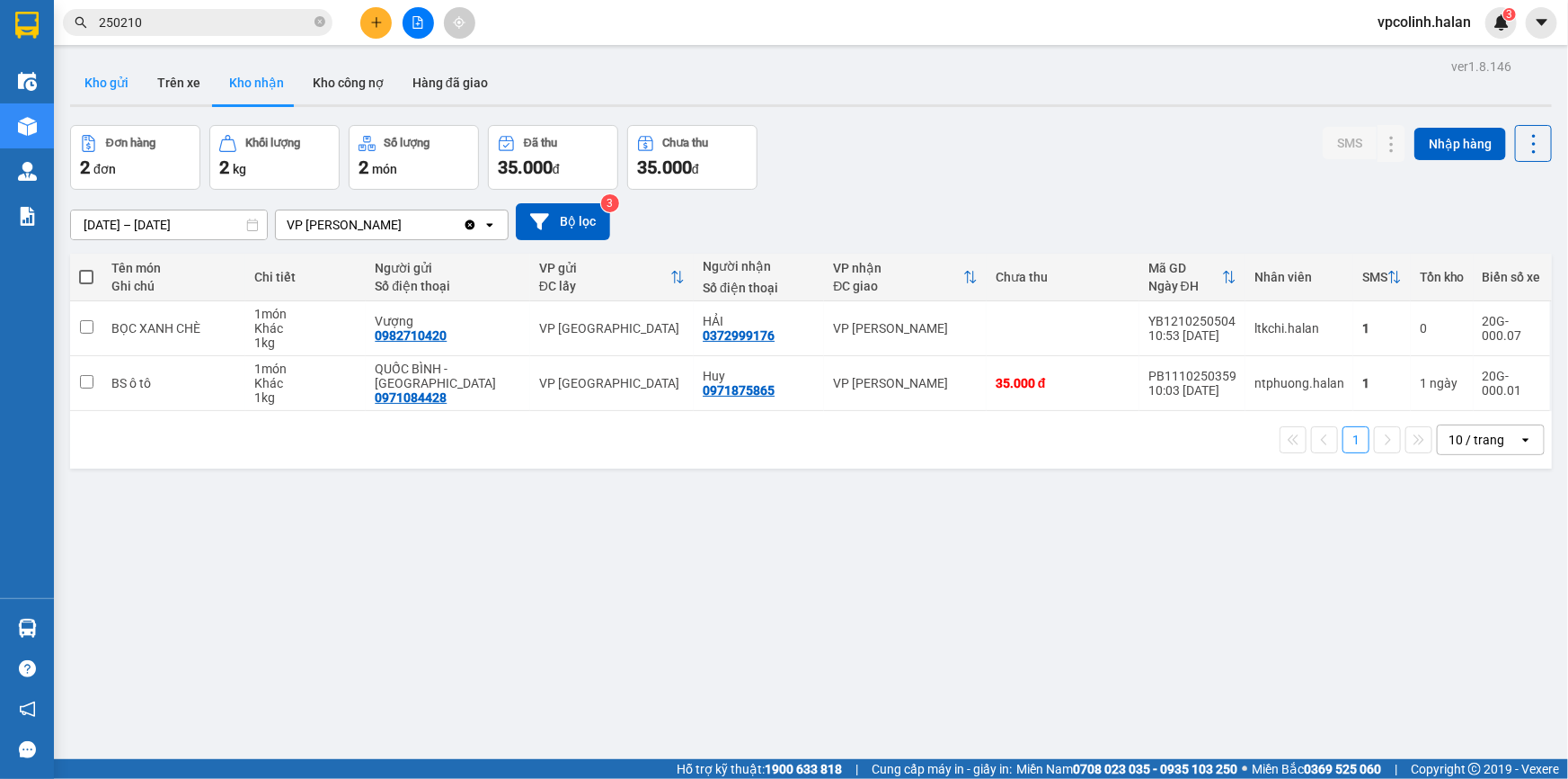
drag, startPoint x: 125, startPoint y: 80, endPoint x: 134, endPoint y: 81, distance: 9.1
click at [127, 81] on button "Kho gửi" at bounding box center [107, 83] width 73 height 43
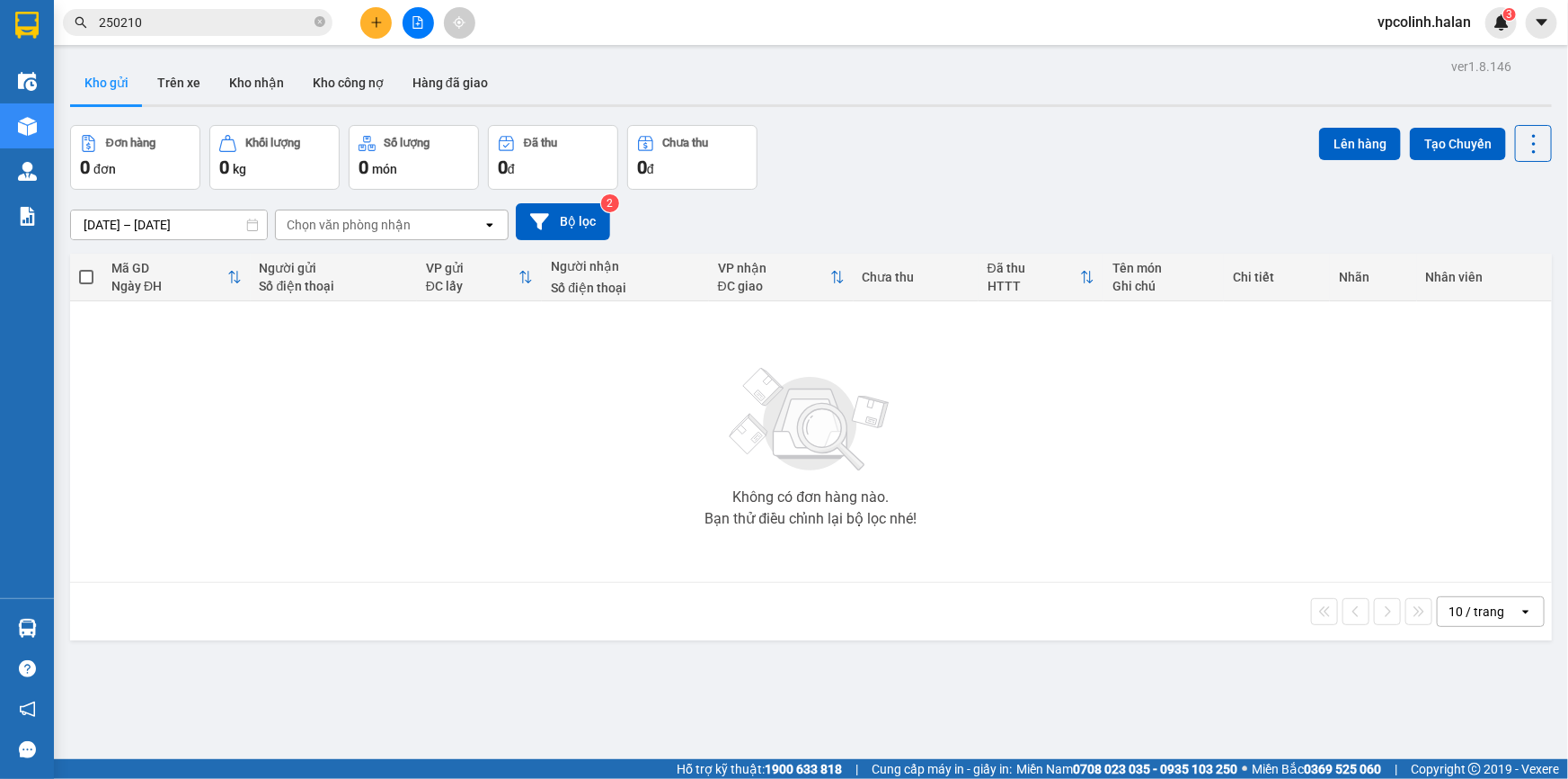
click at [383, 21] on button at bounding box center [376, 23] width 32 height 32
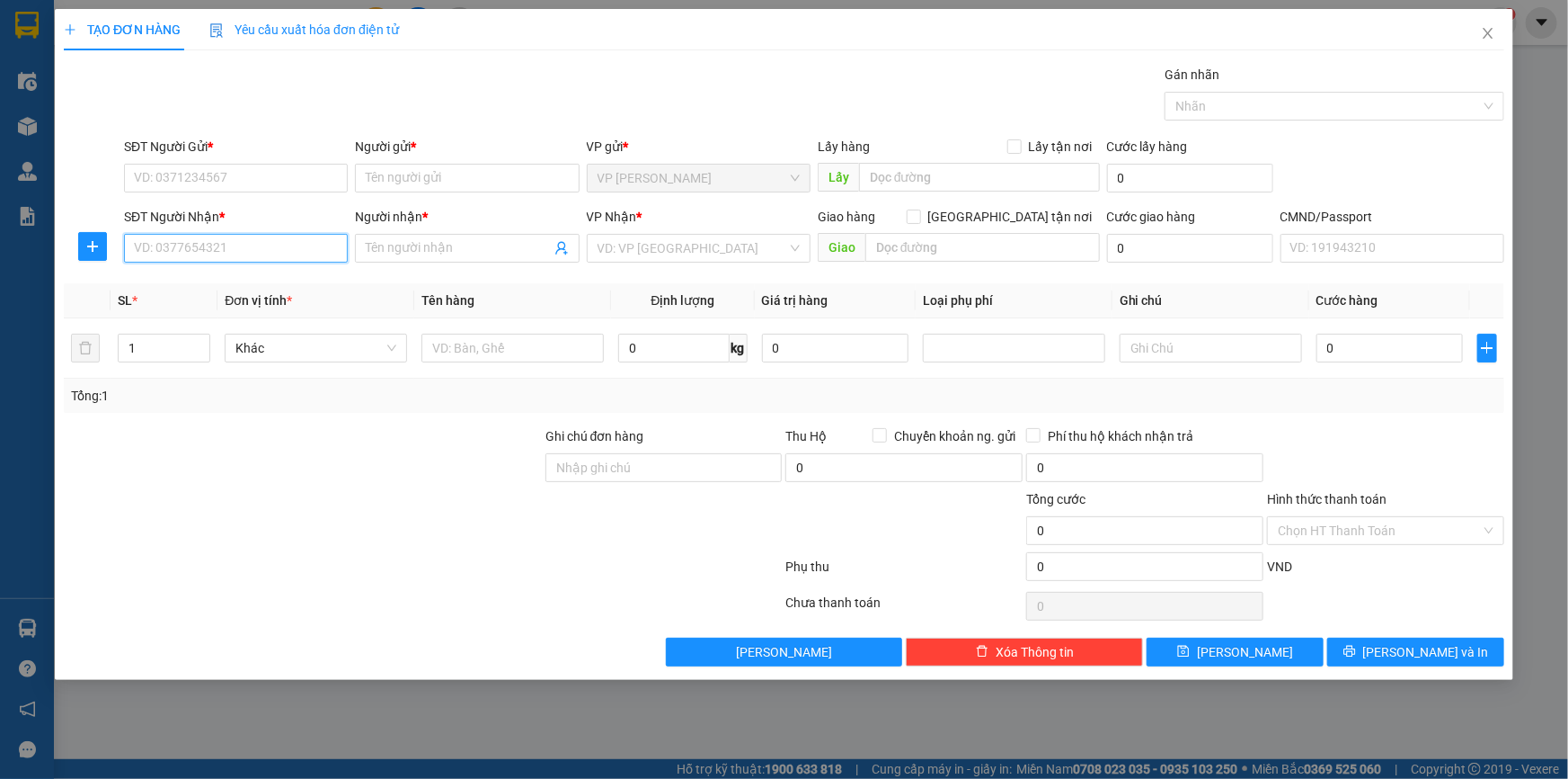
click at [303, 252] on input "SĐT Người Nhận *" at bounding box center [236, 249] width 224 height 29
click at [468, 258] on input "Người nhận *" at bounding box center [458, 249] width 184 height 20
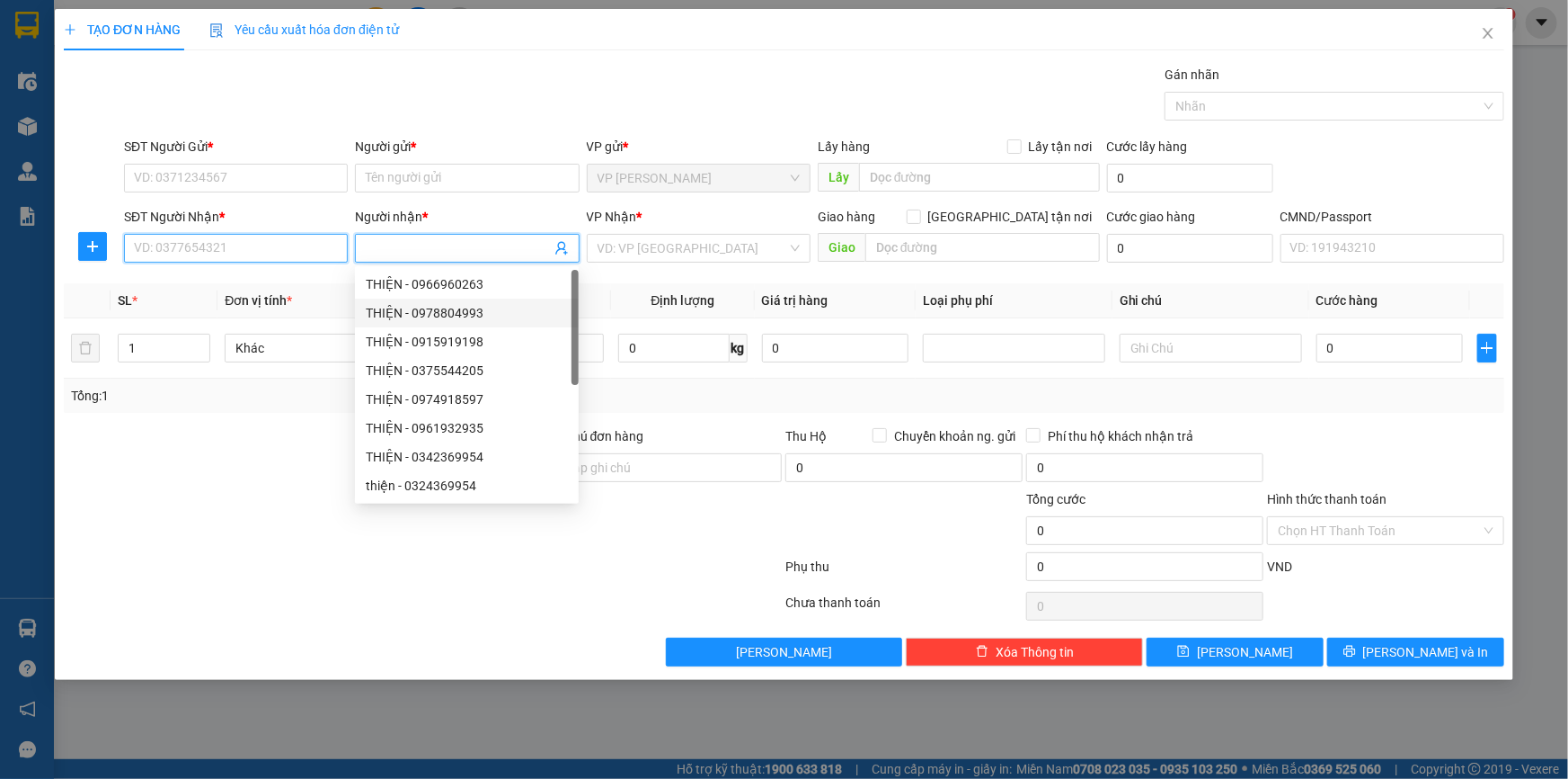
click at [230, 255] on input "SĐT Người Nhận *" at bounding box center [236, 249] width 224 height 29
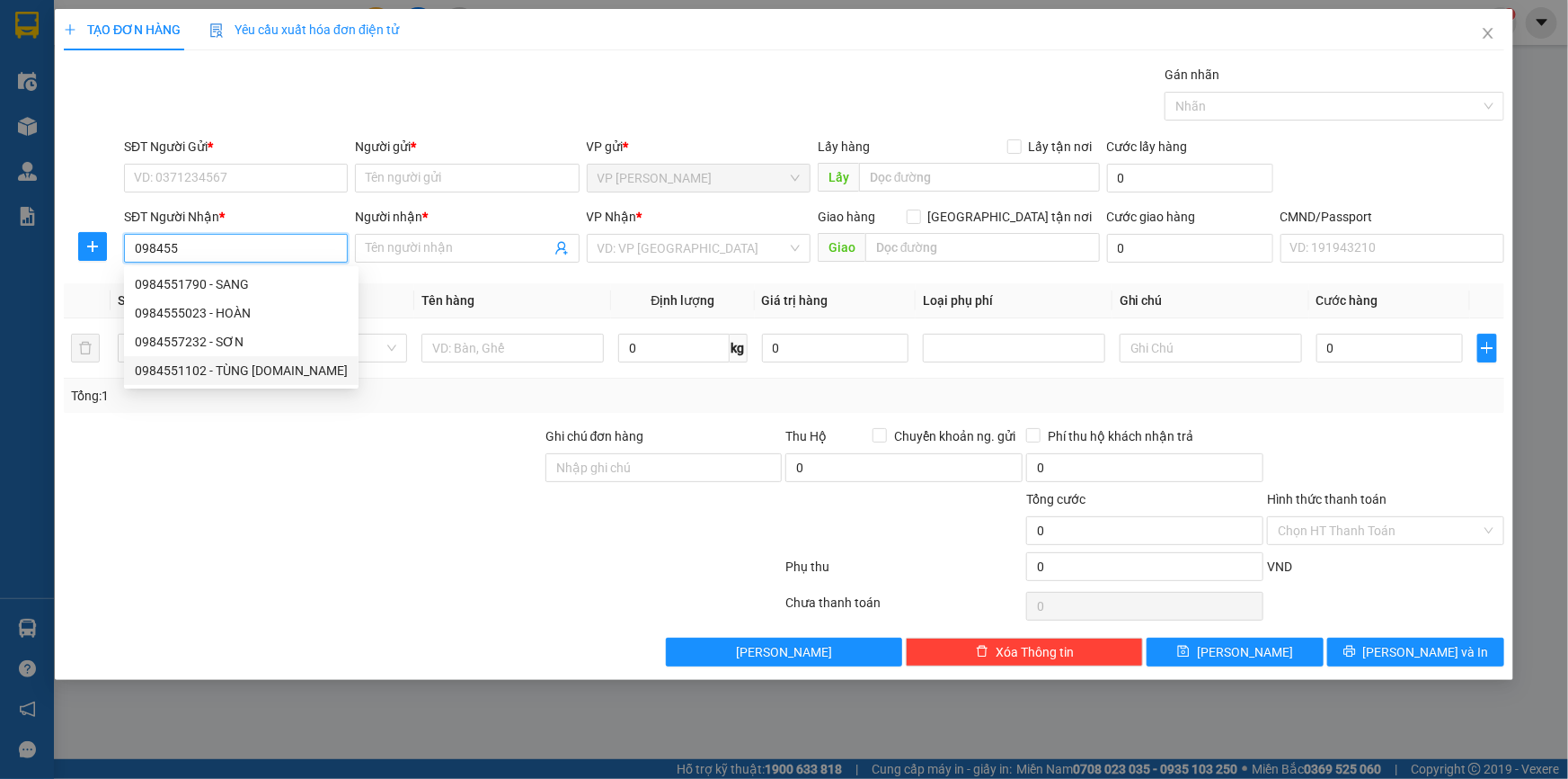
click at [275, 369] on div "0984551102 - TÙNG [DOMAIN_NAME]" at bounding box center [241, 371] width 213 height 20
type input "0984551102"
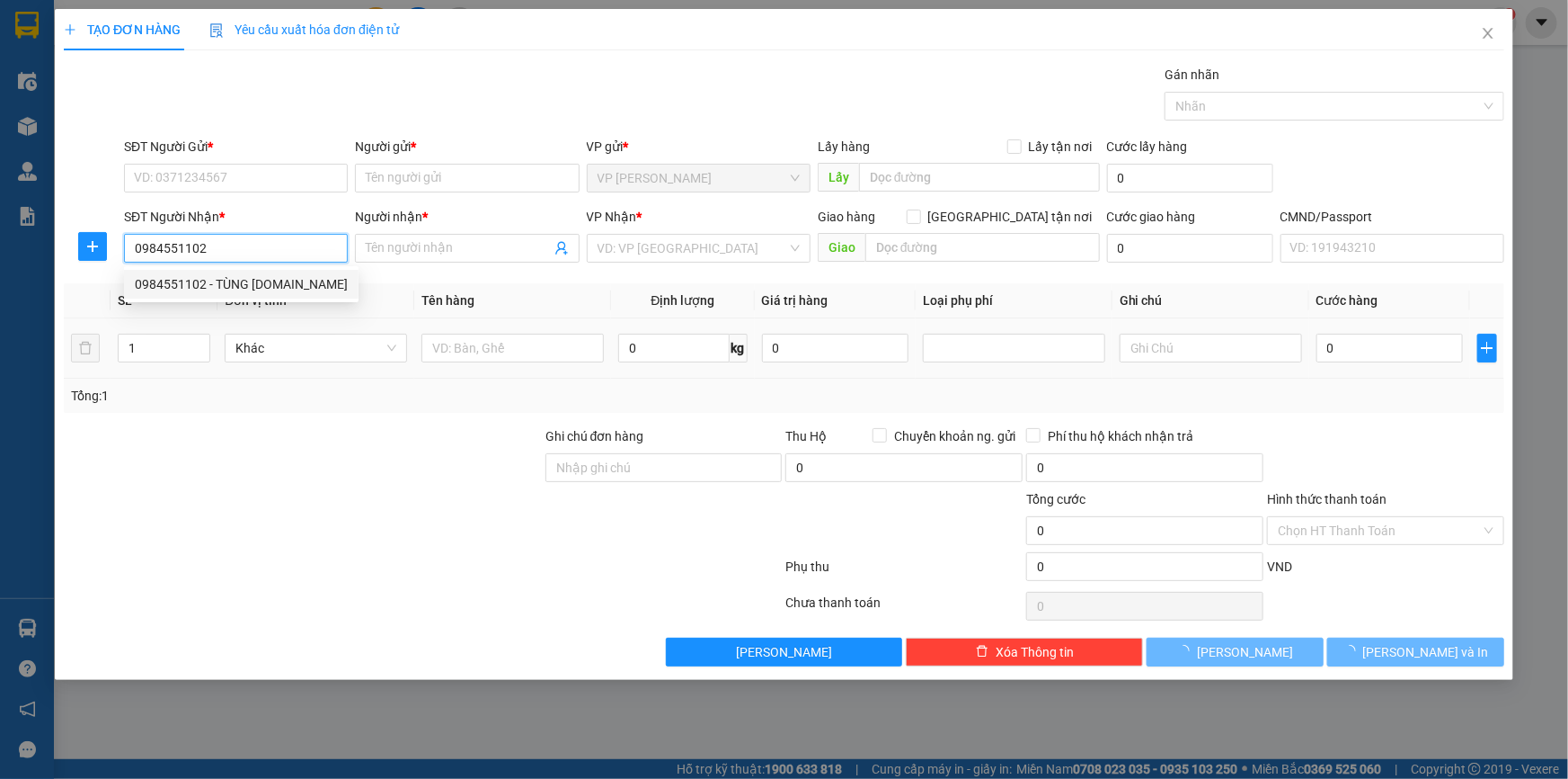
type input "TÙNG [DOMAIN_NAME]"
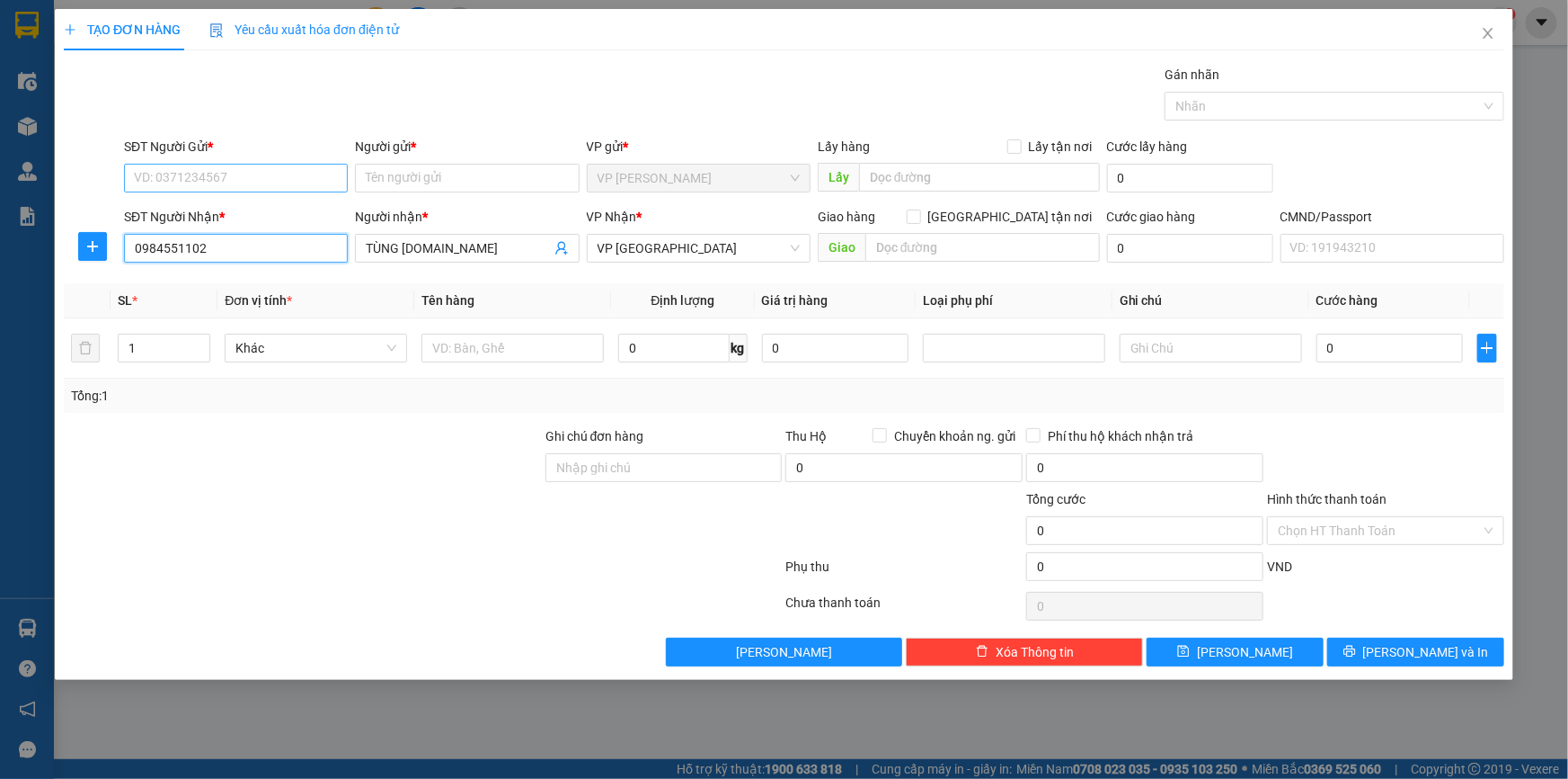
type input "0984551102"
click at [219, 178] on input "SĐT Người Gửi *" at bounding box center [236, 178] width 224 height 29
click at [240, 211] on div "0376122337 - [GEOGRAPHIC_DATA]" at bounding box center [236, 214] width 202 height 20
type input "0376122337"
type input "[PERSON_NAME]"
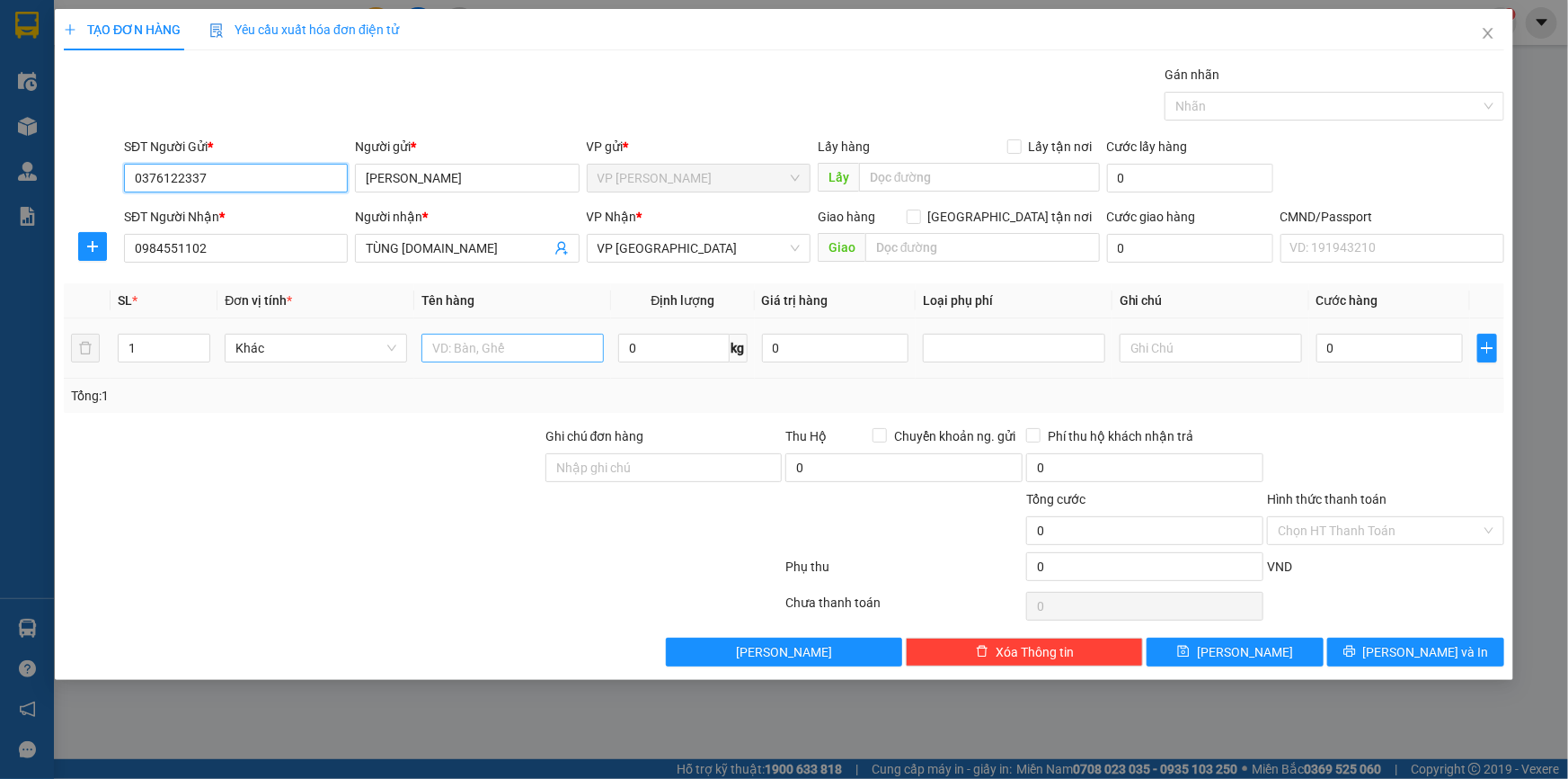
type input "0376122337"
click at [468, 353] on input "text" at bounding box center [513, 348] width 182 height 29
type input "BỌC THẢM"
type input "5"
drag, startPoint x: 1400, startPoint y: 371, endPoint x: 1367, endPoint y: 368, distance: 33.1
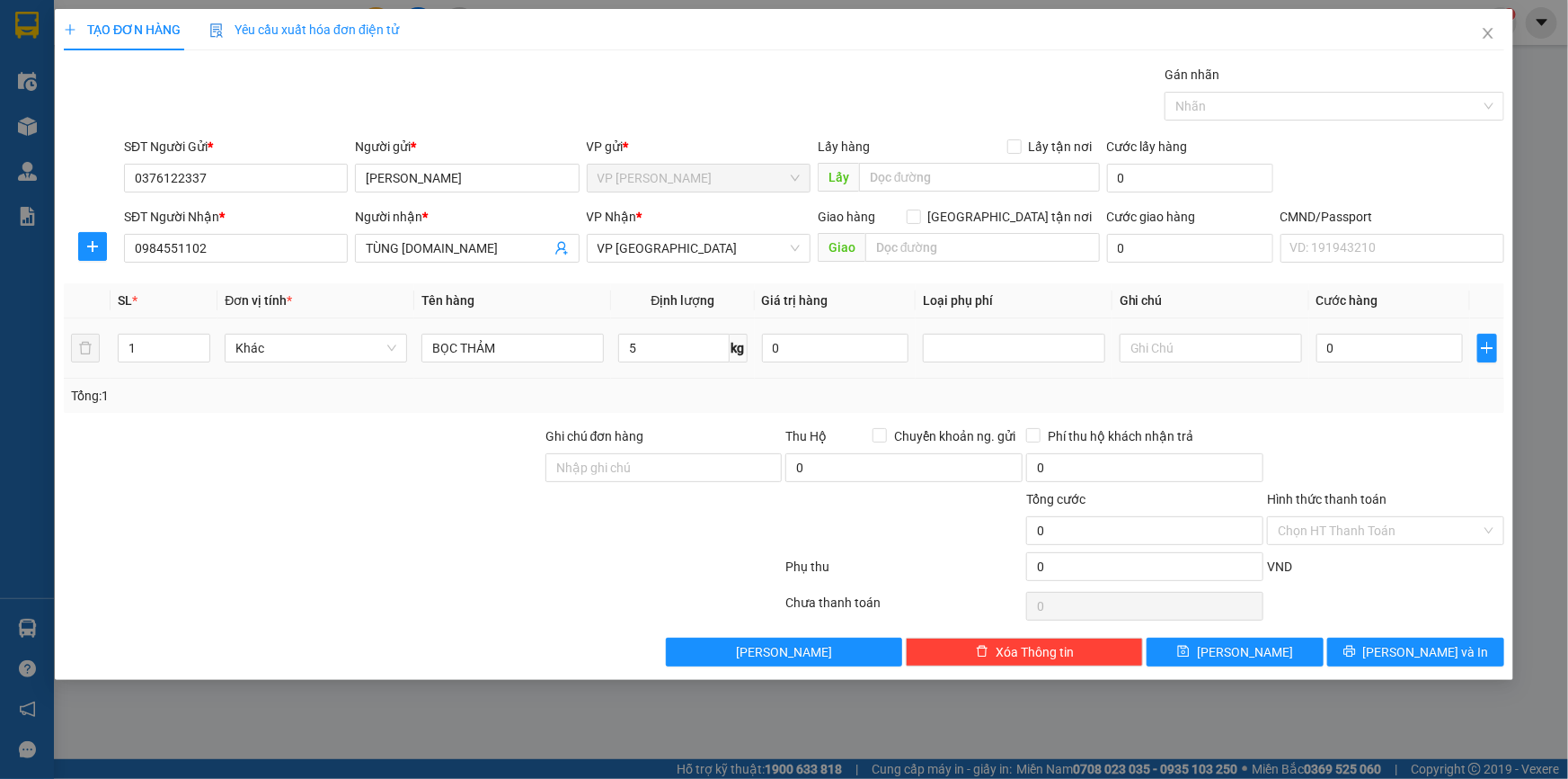
click at [1400, 369] on td "0" at bounding box center [1390, 348] width 161 height 61
click at [120, 255] on div "SĐT Người Nhận * 0984551102 Người nhận * TÙNG [DOMAIN_NAME] VP Nhận * VP [GEOGR…" at bounding box center [784, 239] width 1444 height 63
click at [71, 246] on div at bounding box center [92, 247] width 57 height 29
click at [88, 252] on icon "plus" at bounding box center [93, 247] width 14 height 14
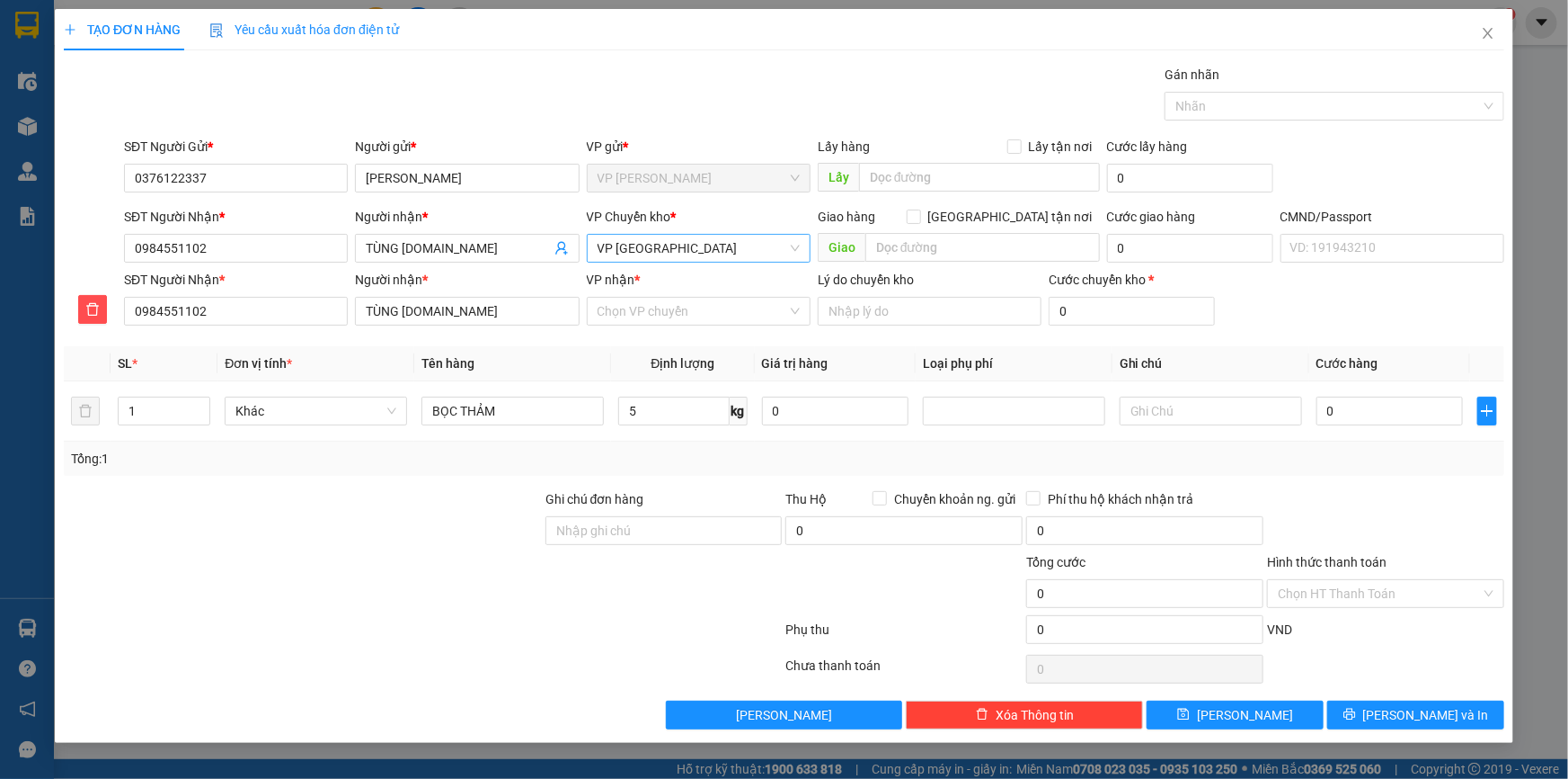
click at [699, 256] on span "VP [GEOGRAPHIC_DATA]" at bounding box center [699, 249] width 202 height 27
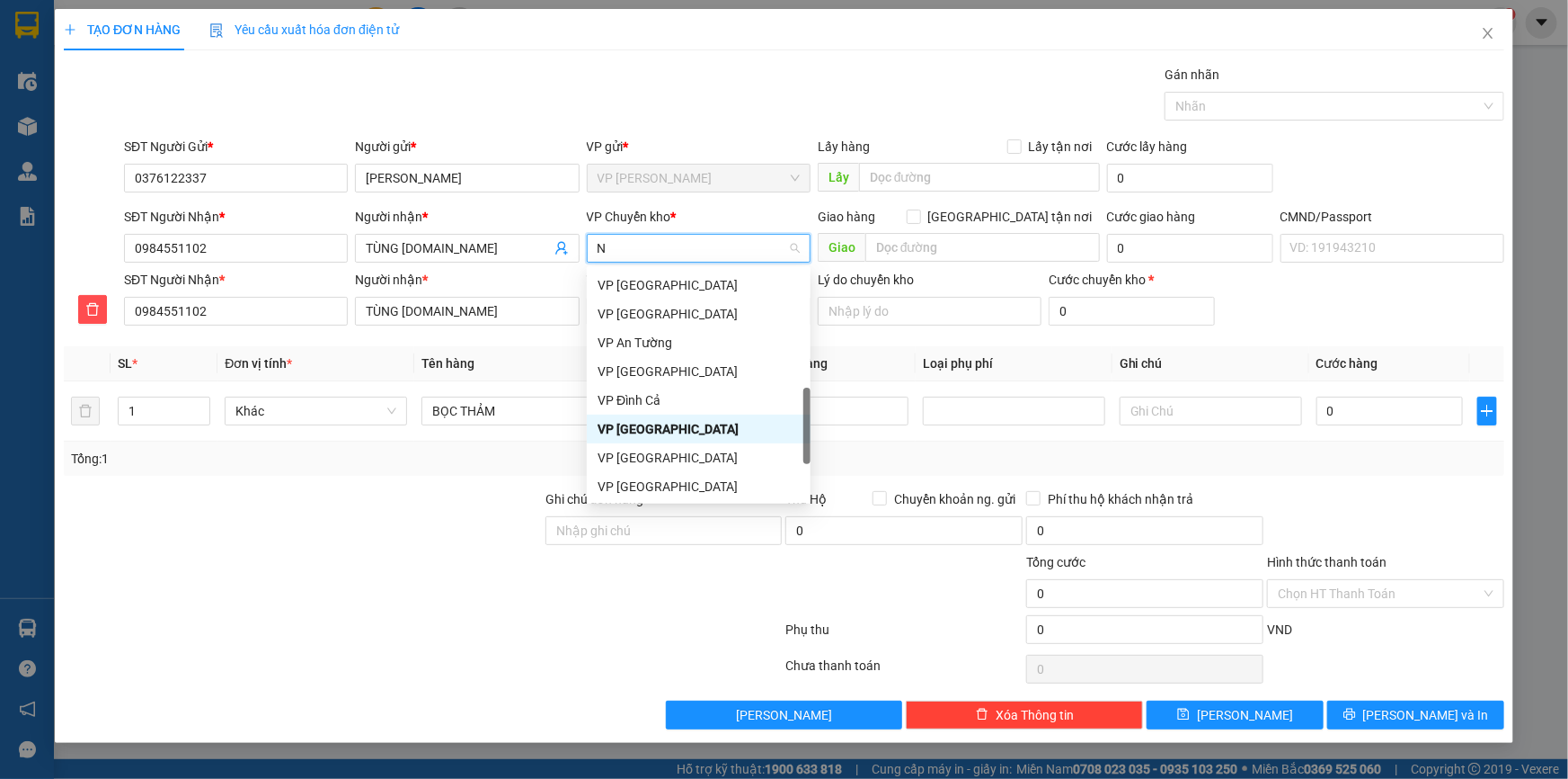
type input "NG"
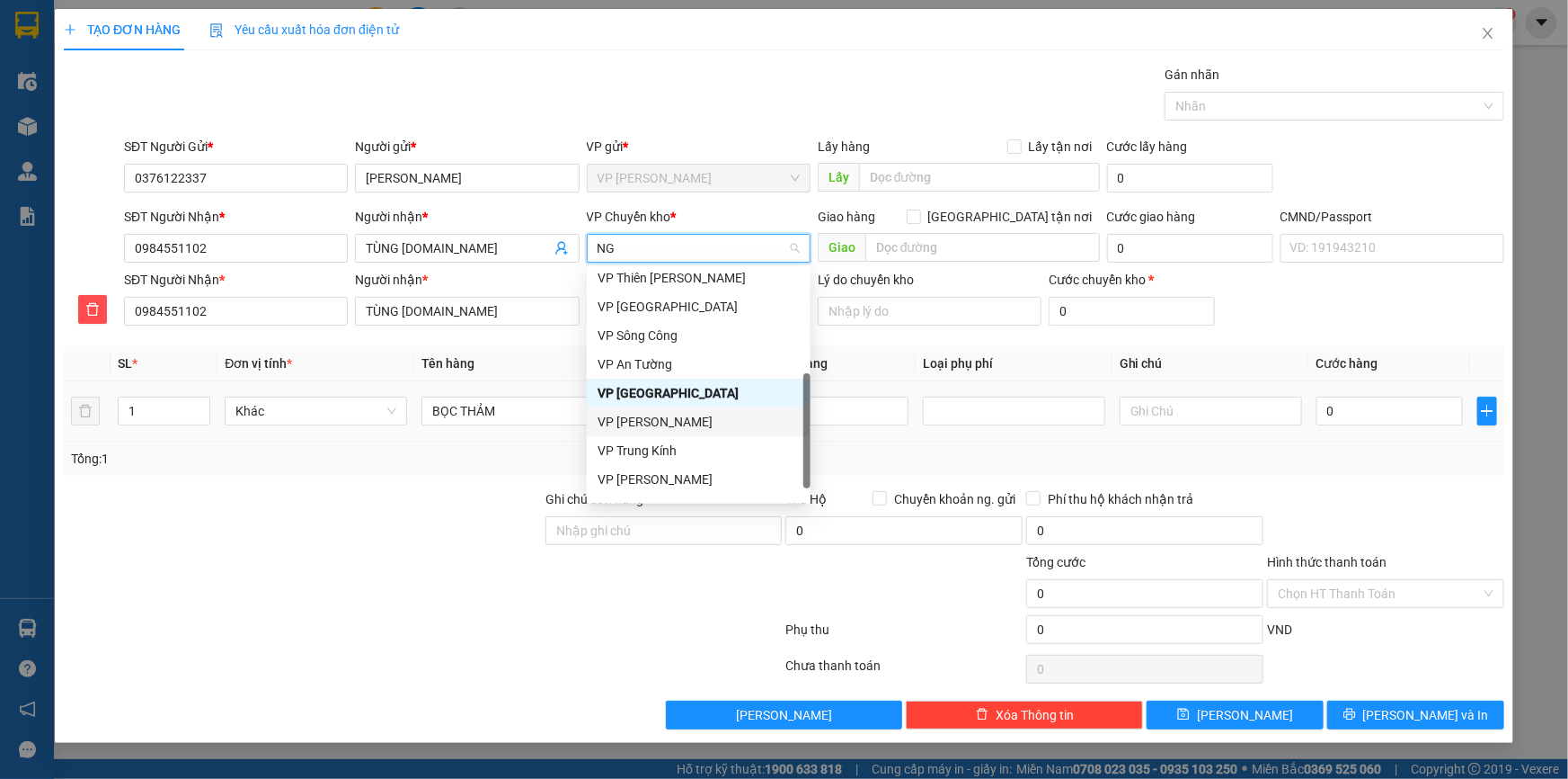
click at [671, 413] on div "VP [PERSON_NAME]" at bounding box center [699, 422] width 202 height 20
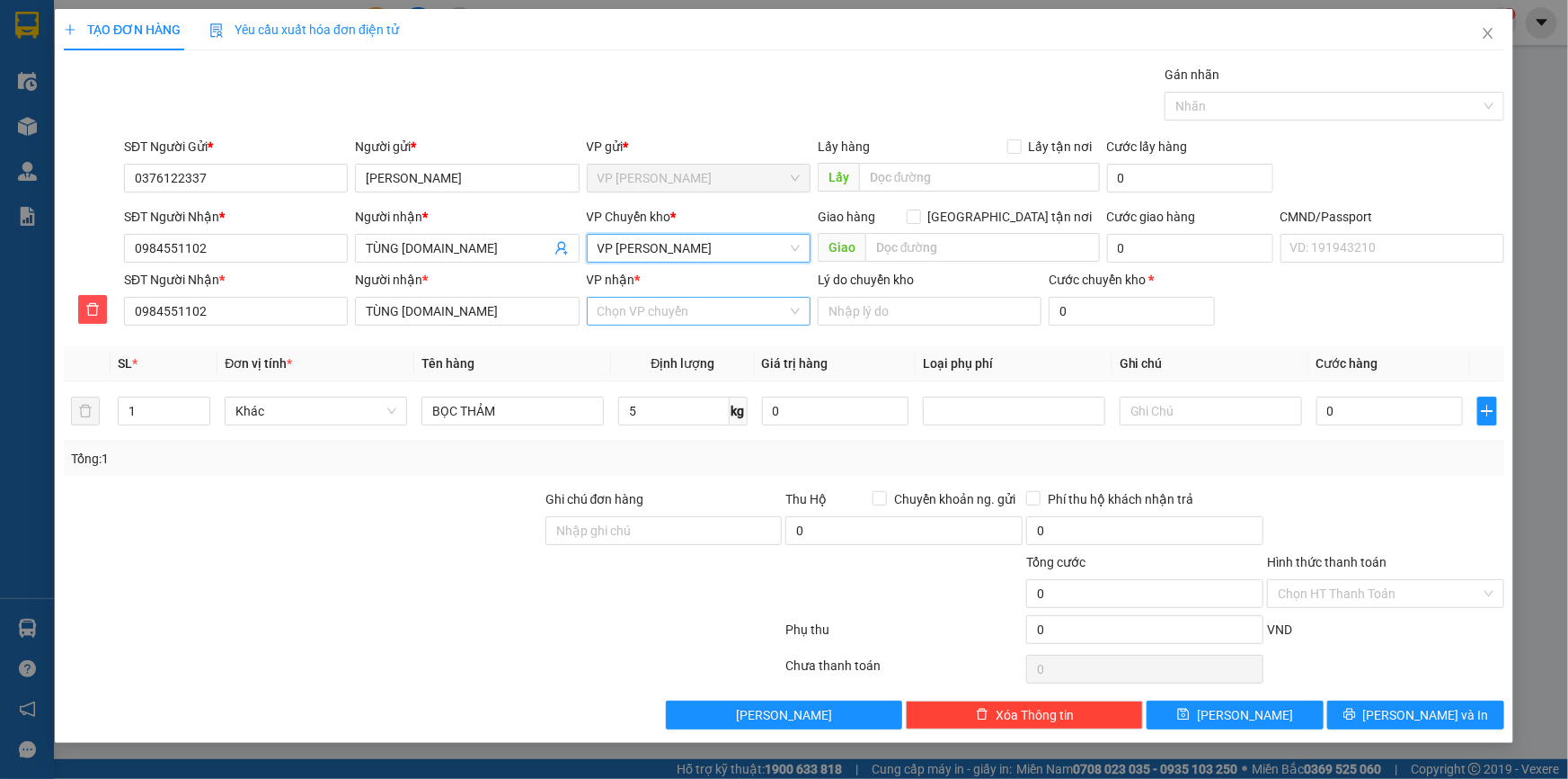
click at [629, 321] on input "VP nhận *" at bounding box center [693, 311] width 190 height 27
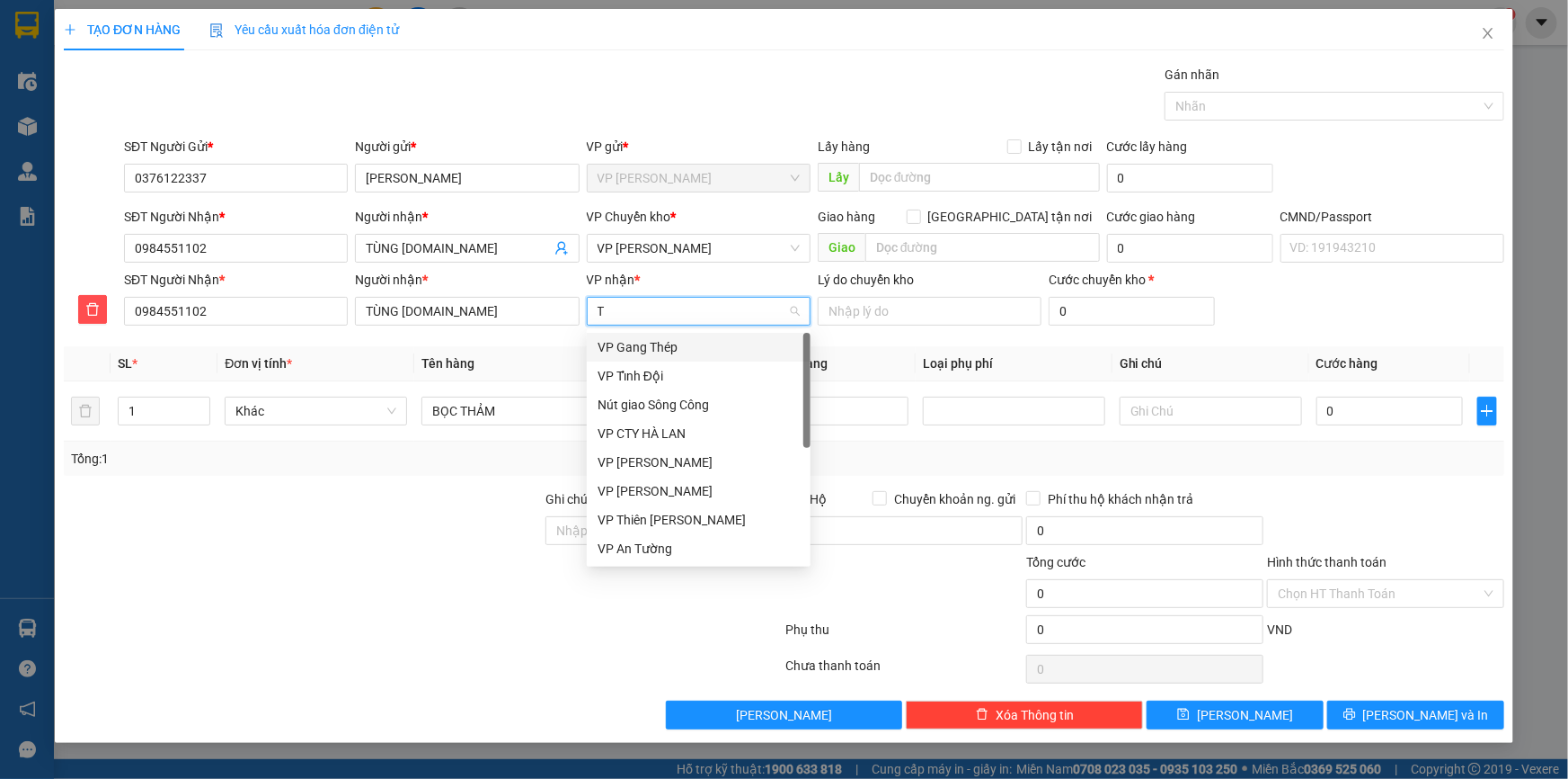
type input "TC"
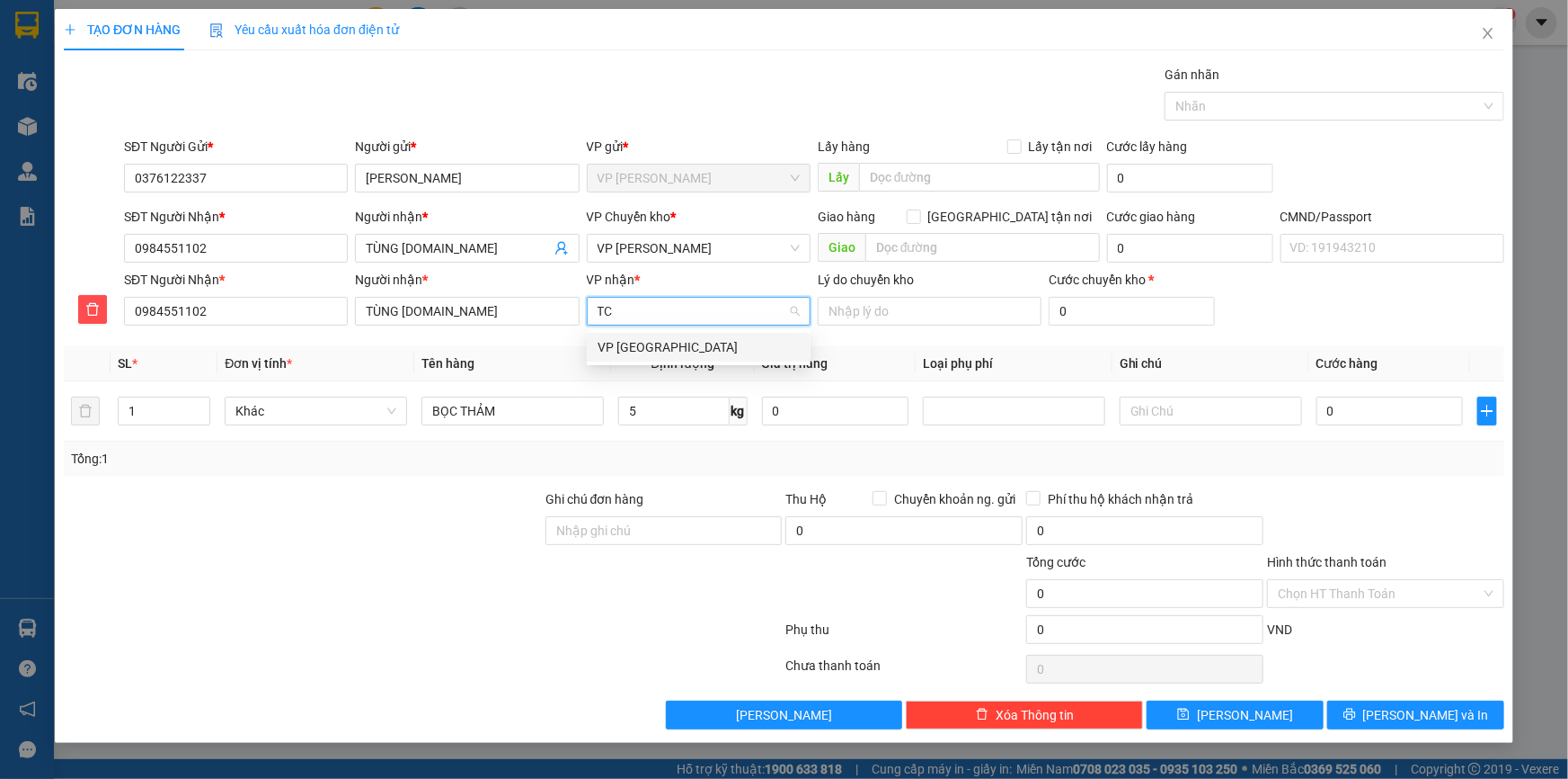
click at [645, 345] on div "VP [GEOGRAPHIC_DATA]" at bounding box center [699, 347] width 202 height 20
click at [1375, 698] on div "Transit Pickup Surcharge Ids Transit Deliver Surcharge Ids Transit Deliver Surc…" at bounding box center [784, 397] width 1441 height 664
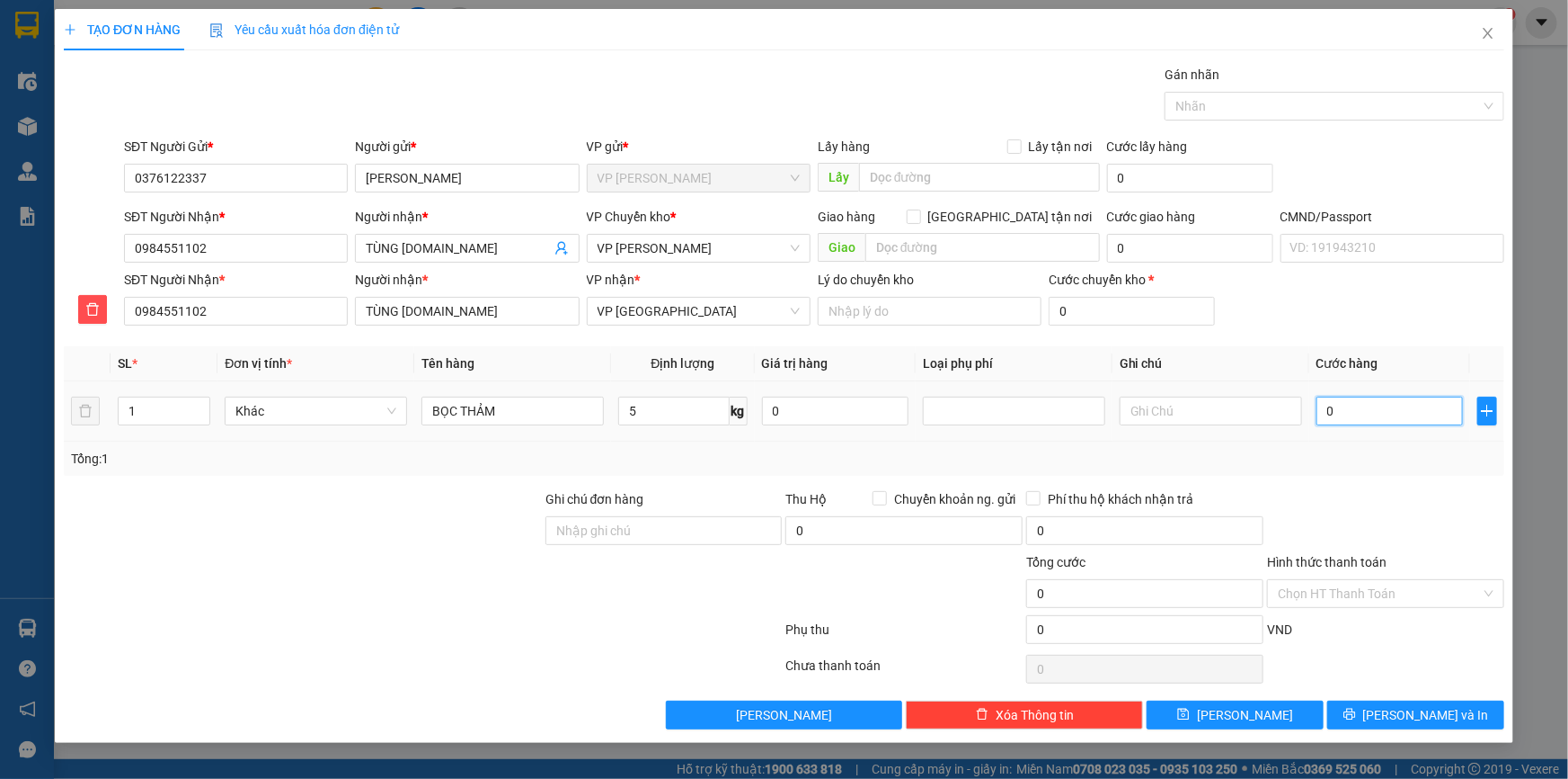
click at [1357, 397] on input "0" at bounding box center [1390, 411] width 146 height 29
type input "5"
type input "50"
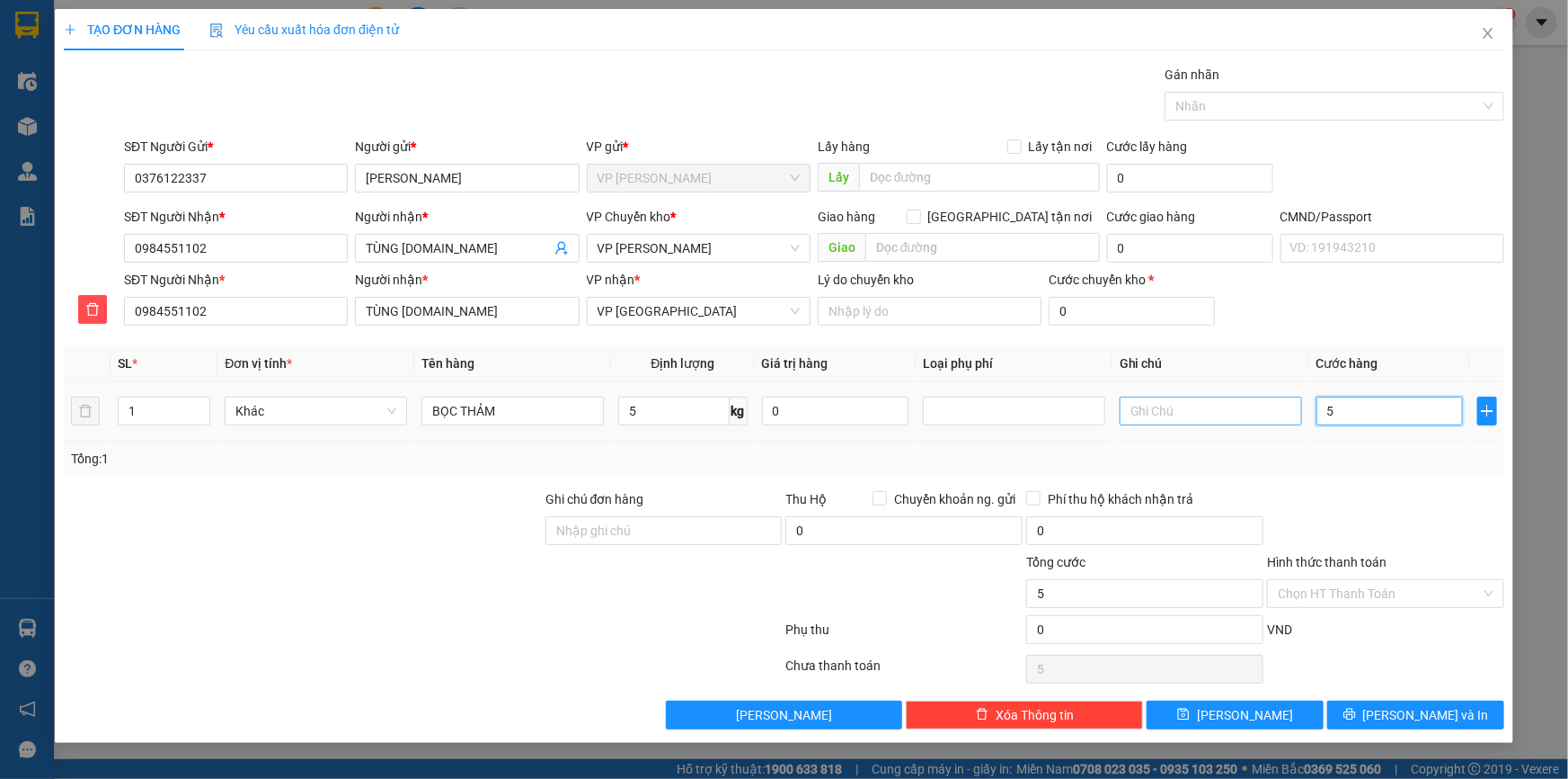
type input "50"
type input "500"
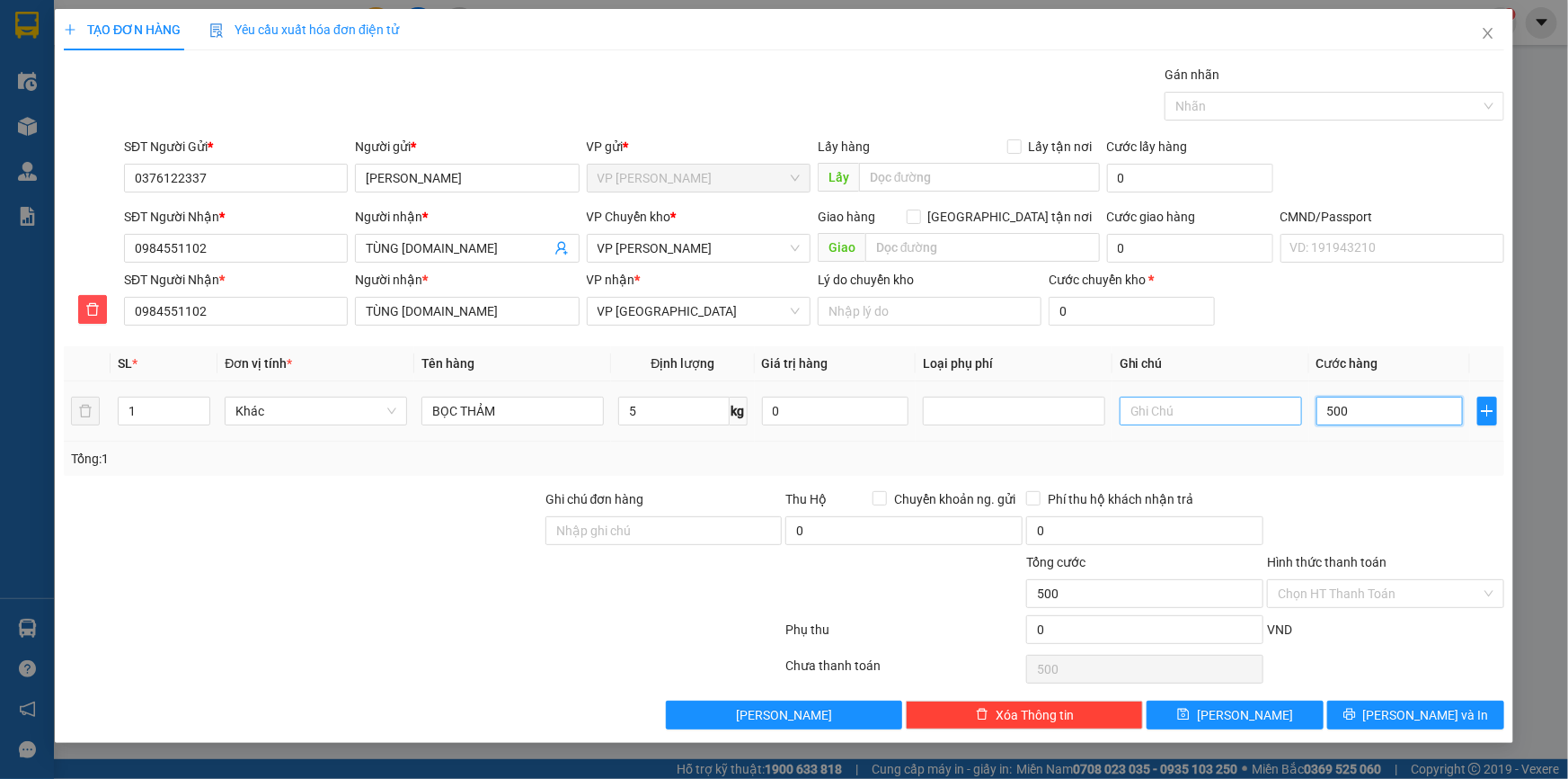
type input "5.000"
type input "50.000"
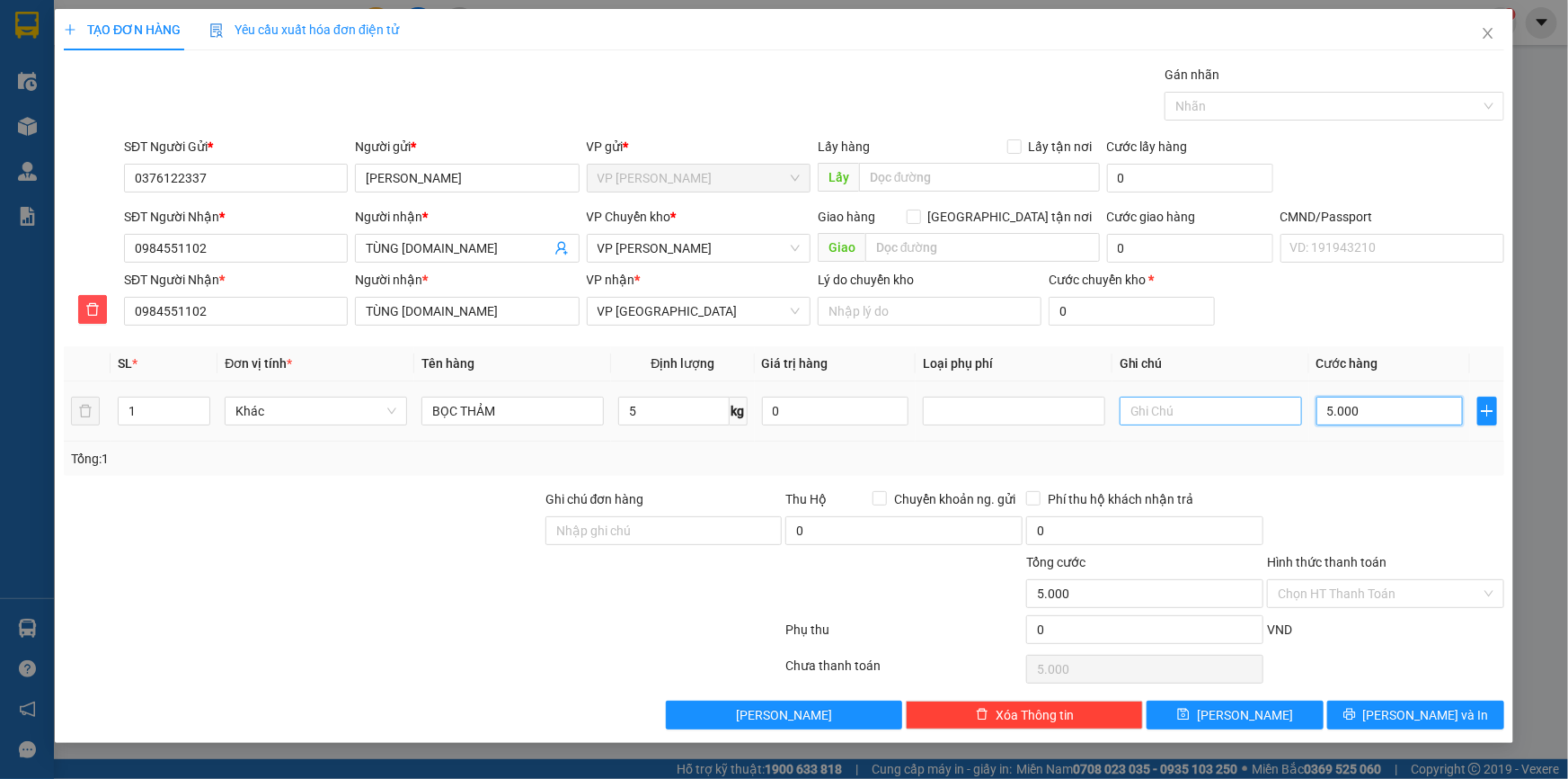
type input "50.000"
click at [1417, 695] on div "Transit Pickup Surcharge Ids Transit Deliver Surcharge Ids Transit Deliver Surc…" at bounding box center [784, 397] width 1441 height 664
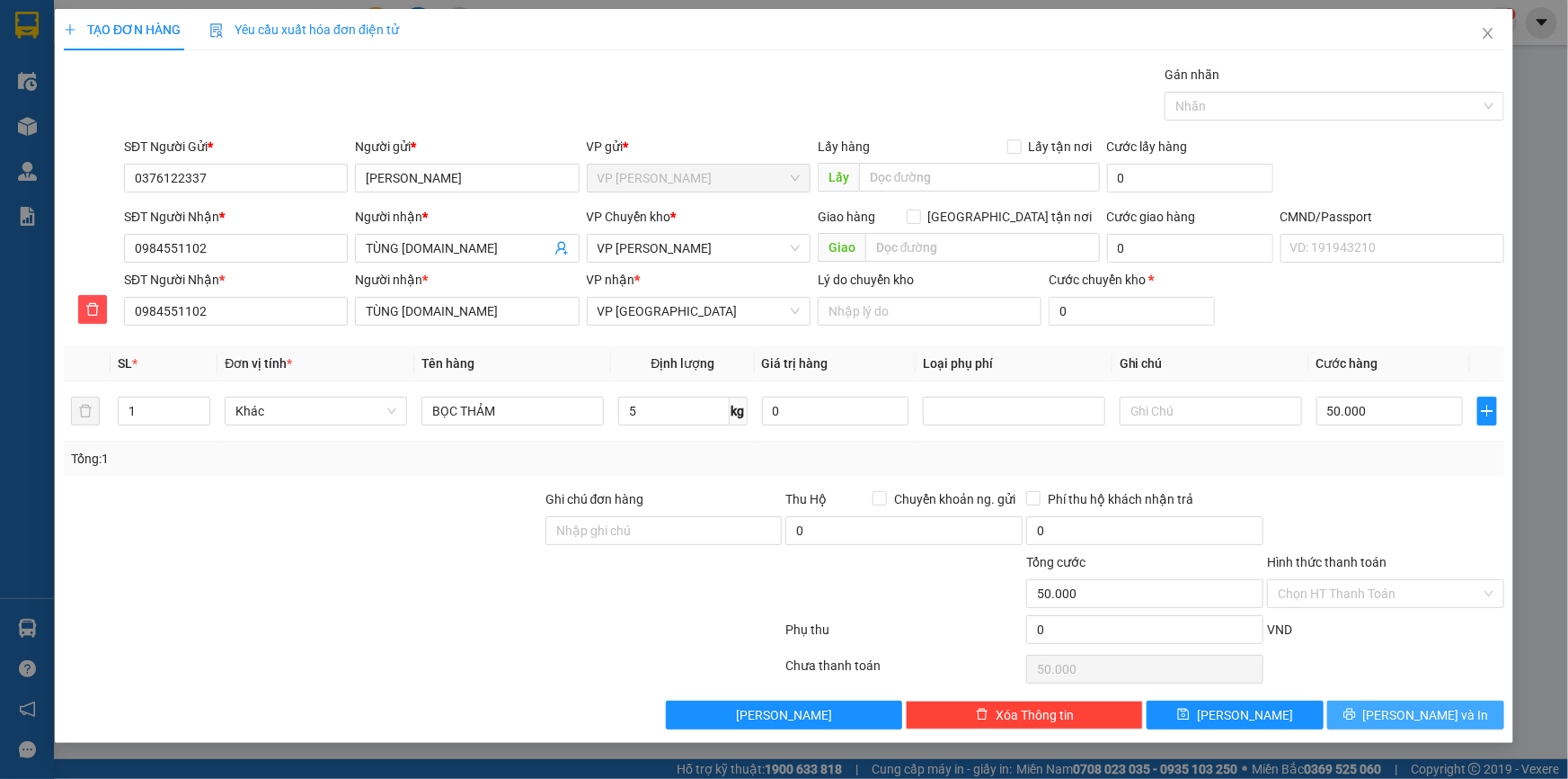
click at [1419, 710] on span "[PERSON_NAME] và In" at bounding box center [1425, 715] width 126 height 20
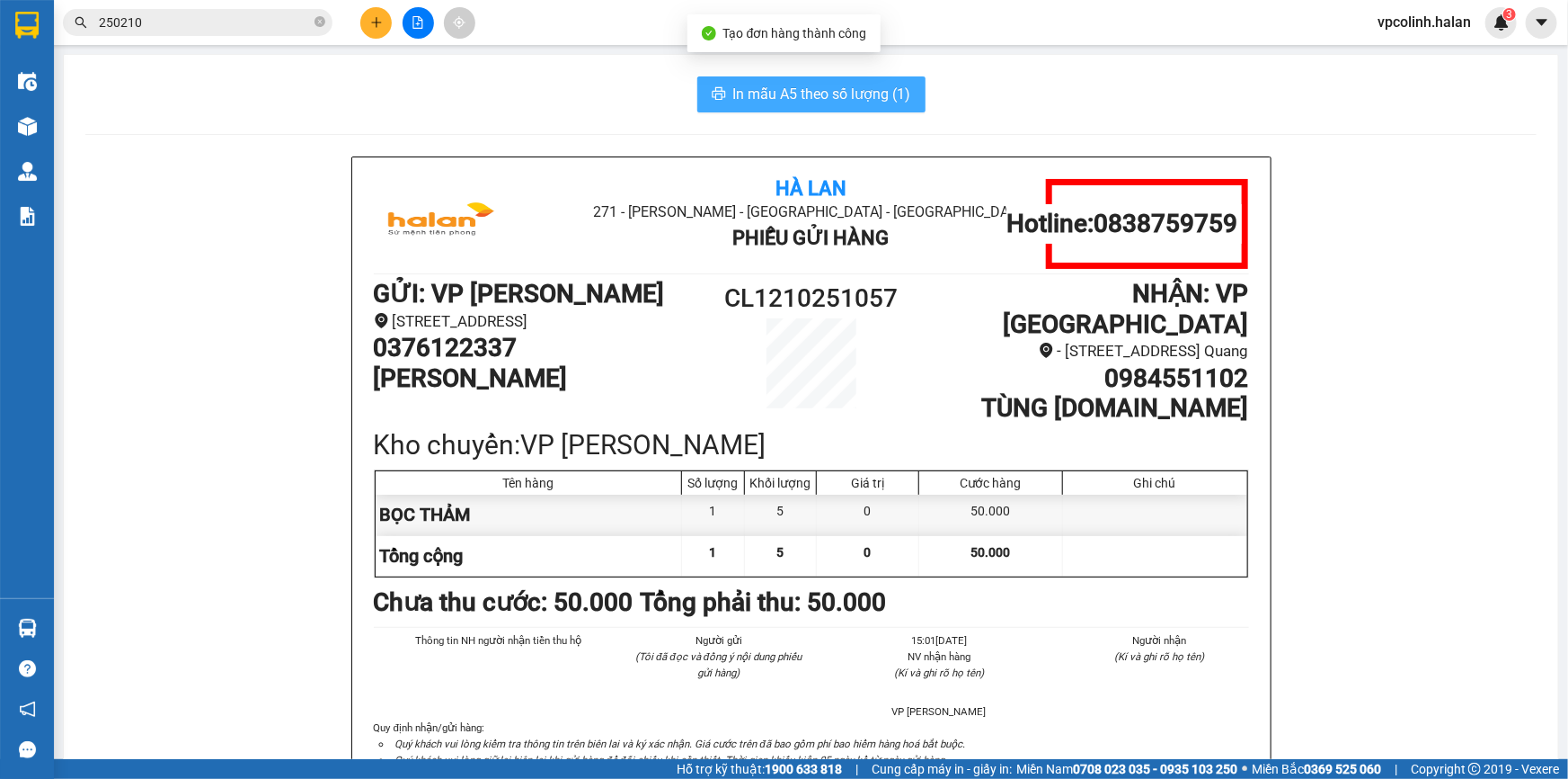
click at [814, 98] on span "In mẫu A5 theo số lượng (1)" at bounding box center [822, 94] width 178 height 23
